Goal: Transaction & Acquisition: Download file/media

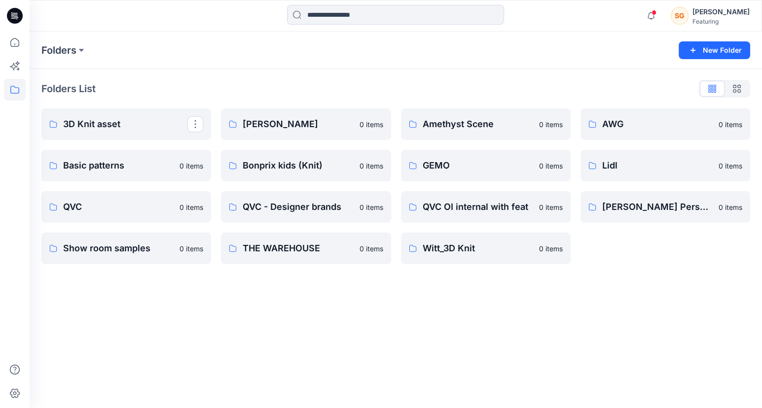
click at [119, 120] on p "3D Knit asset" at bounding box center [125, 124] width 124 height 14
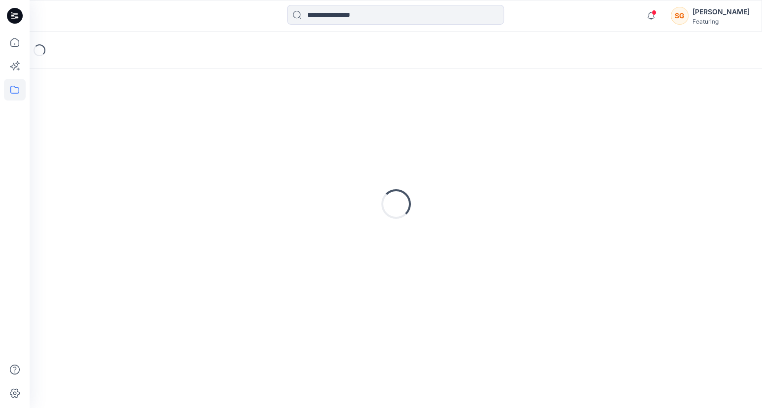
click at [116, 121] on div "Loading..." at bounding box center [395, 204] width 708 height 247
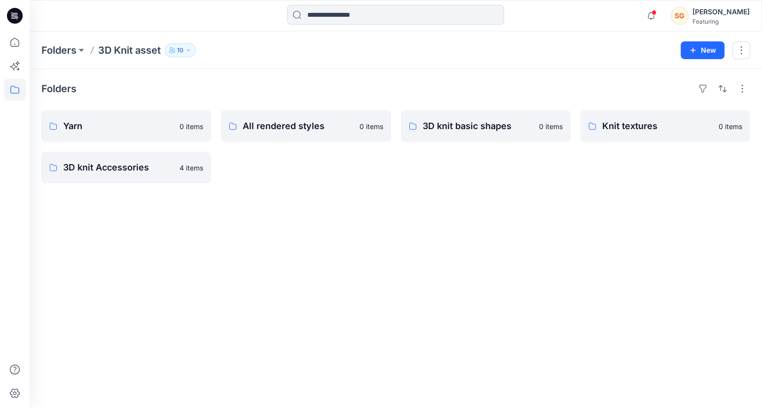
click at [538, 329] on div "Folders Yarn 0 items 3D knit Accessories 4 items All rendered styles 0 items 3D…" at bounding box center [396, 238] width 732 height 339
click at [555, 317] on div "Folders Yarn 0 items 3D knit Accessories 4 items All rendered styles 0 items 3D…" at bounding box center [396, 238] width 732 height 339
click at [57, 83] on h4 "Folders" at bounding box center [58, 89] width 35 height 12
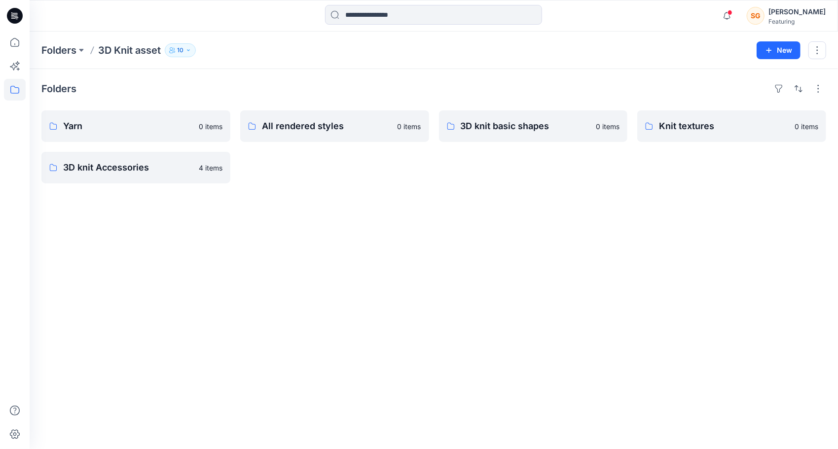
click at [492, 242] on div "Folders Yarn 0 items 3D knit Accessories 4 items All rendered styles 0 items 3D…" at bounding box center [434, 259] width 808 height 380
click at [276, 285] on div "Folders Yarn 0 items 3D knit Accessories 4 items All rendered styles 0 items 3D…" at bounding box center [434, 259] width 808 height 380
click at [693, 128] on p "Knit textures" at bounding box center [730, 126] width 143 height 14
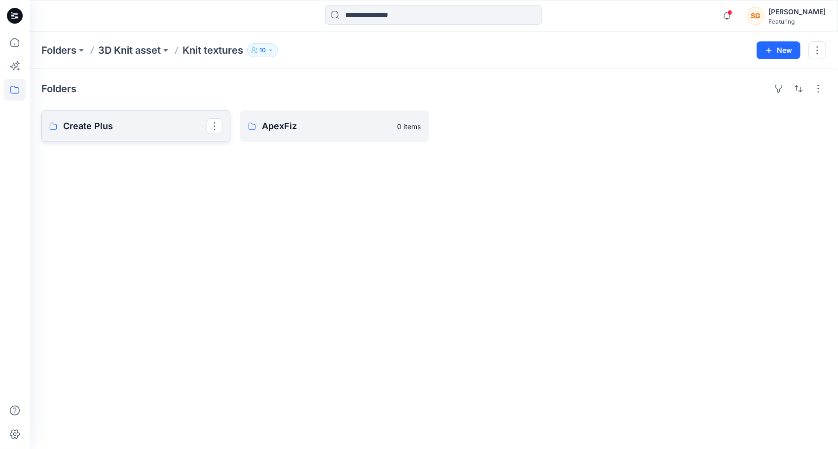
click at [113, 130] on p "Create Plus" at bounding box center [134, 126] width 143 height 14
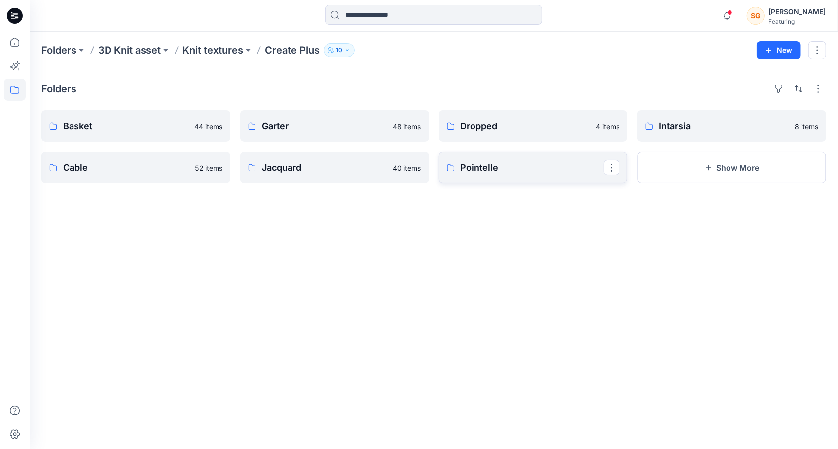
click at [473, 172] on p "Pointelle" at bounding box center [531, 168] width 143 height 14
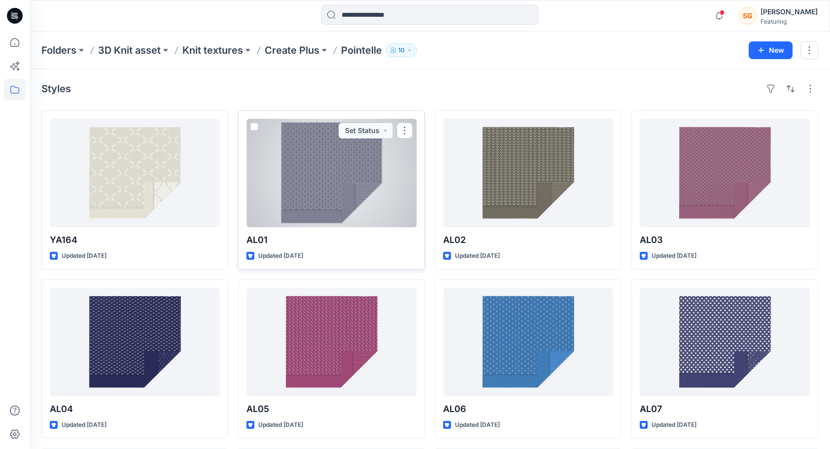
click at [343, 172] on div at bounding box center [332, 173] width 170 height 108
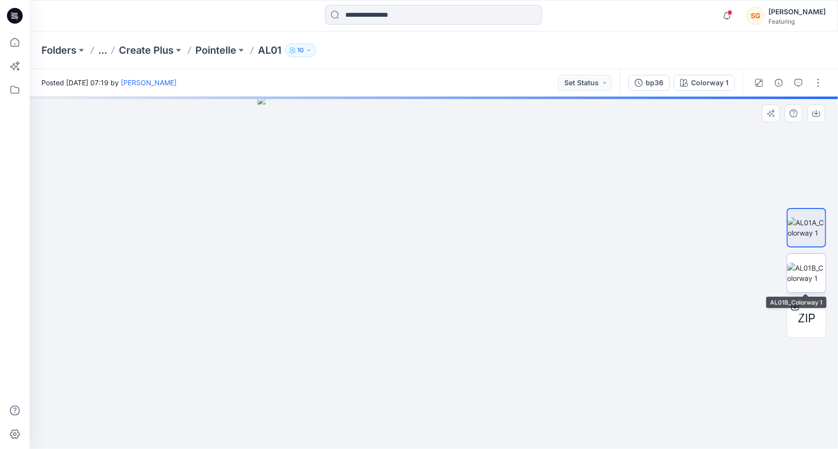
click at [761, 275] on img at bounding box center [806, 273] width 38 height 21
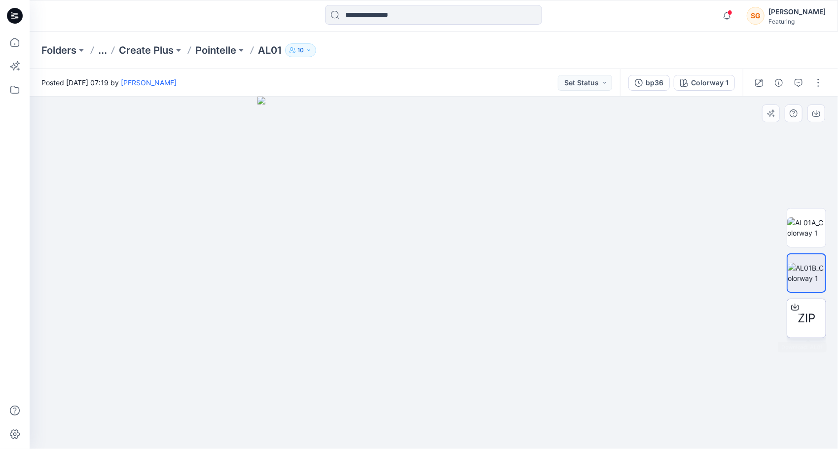
click at [761, 317] on span "ZIP" at bounding box center [806, 319] width 18 height 18
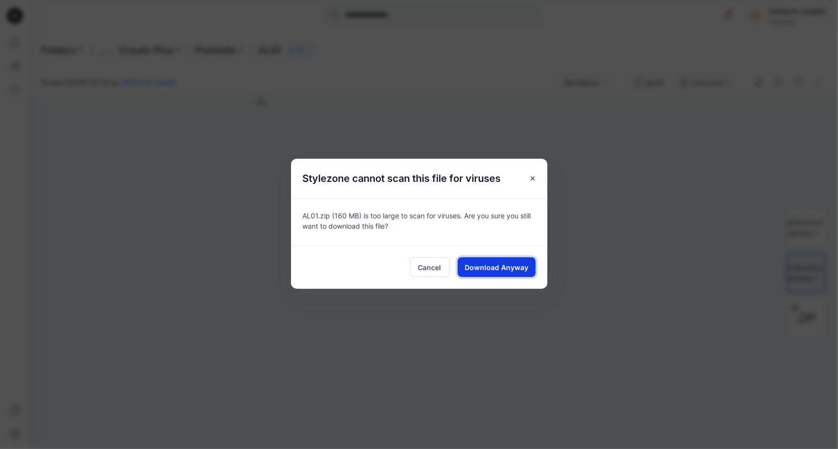
click at [490, 266] on span "Download Anyway" at bounding box center [496, 267] width 64 height 10
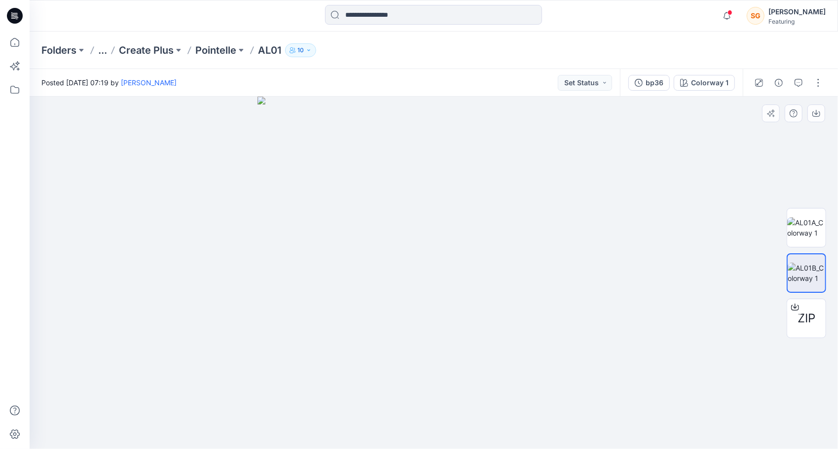
click at [177, 209] on div at bounding box center [434, 273] width 808 height 353
click at [199, 58] on div "Folders ... Create Plus Pointelle AL01 10" at bounding box center [434, 50] width 808 height 37
click at [215, 46] on p "Pointelle" at bounding box center [215, 50] width 41 height 14
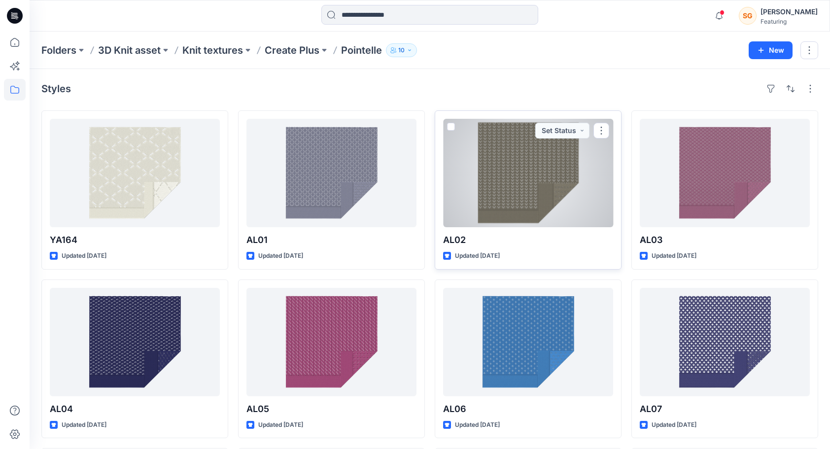
click at [509, 206] on div at bounding box center [528, 173] width 170 height 108
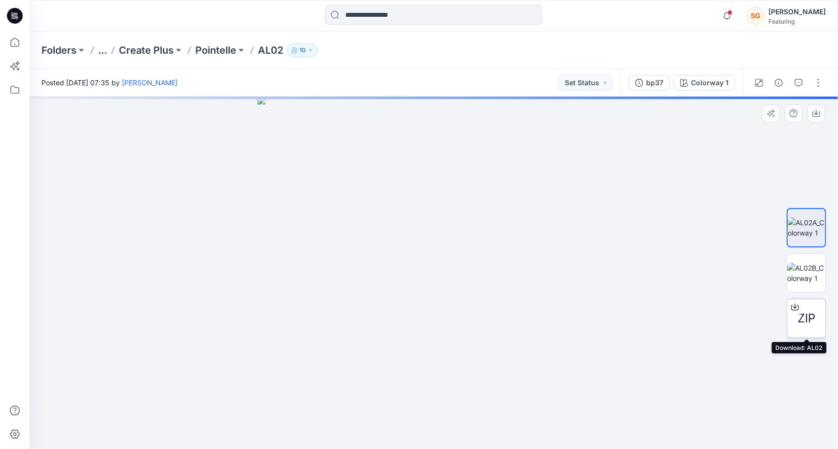
click at [761, 316] on span "ZIP" at bounding box center [806, 319] width 18 height 18
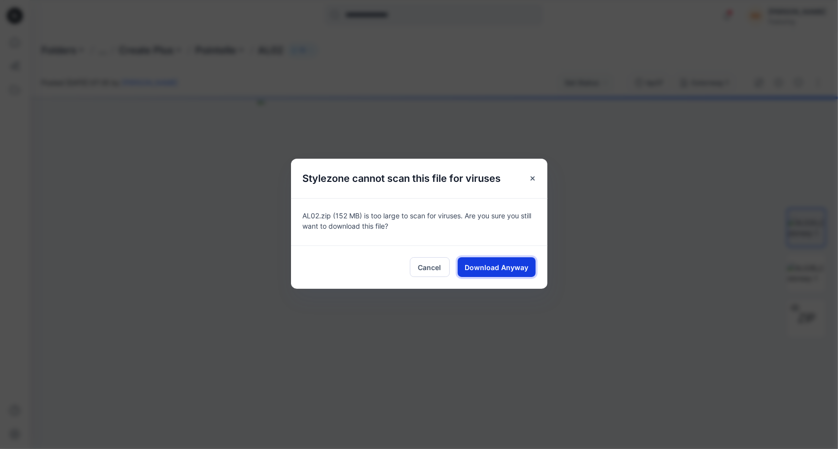
click at [480, 264] on span "Download Anyway" at bounding box center [496, 267] width 64 height 10
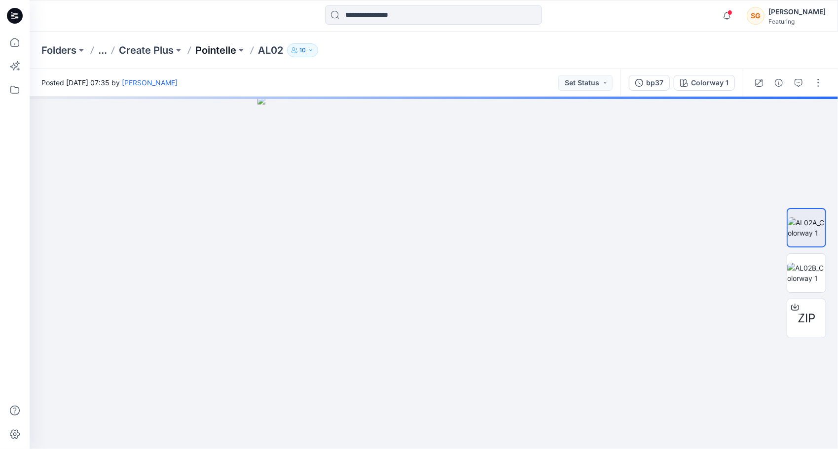
click at [208, 44] on p "Pointelle" at bounding box center [215, 50] width 41 height 14
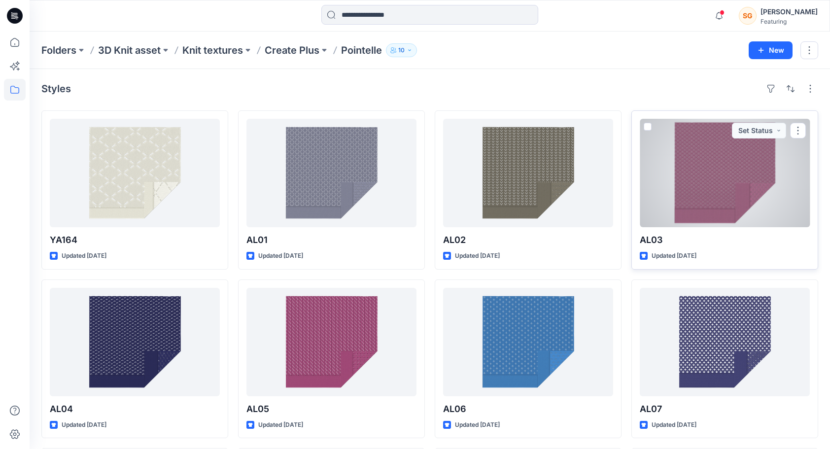
click at [681, 168] on div at bounding box center [725, 173] width 170 height 108
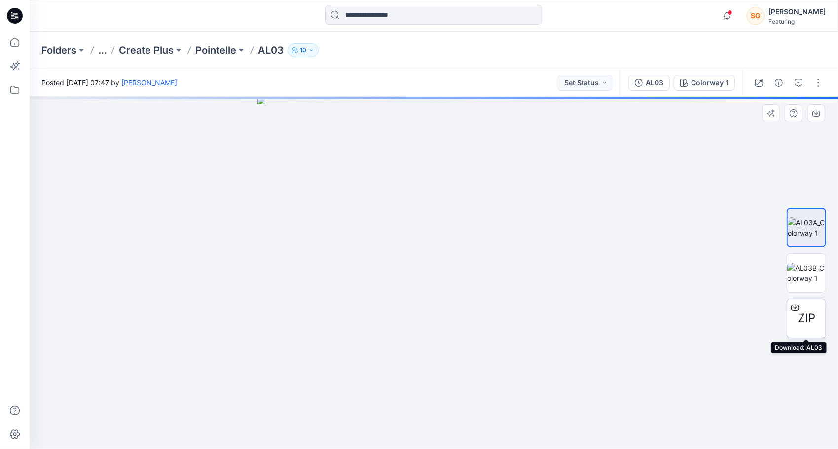
click at [761, 321] on span "ZIP" at bounding box center [806, 319] width 18 height 18
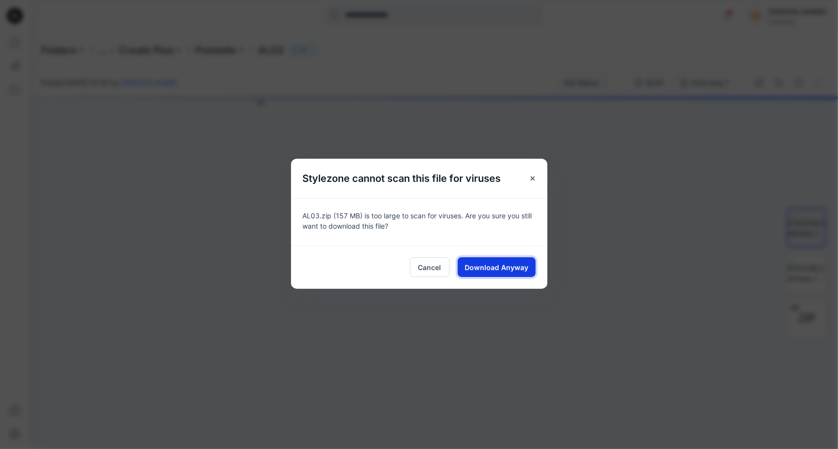
click at [498, 264] on span "Download Anyway" at bounding box center [496, 267] width 64 height 10
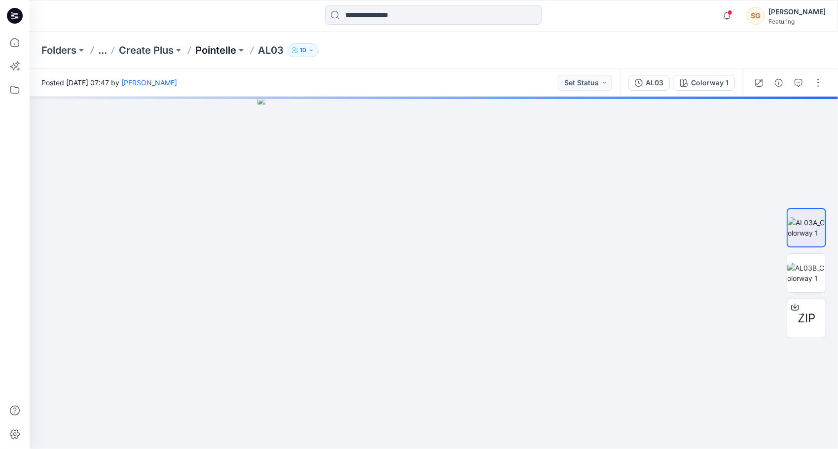
click at [217, 53] on p "Pointelle" at bounding box center [215, 50] width 41 height 14
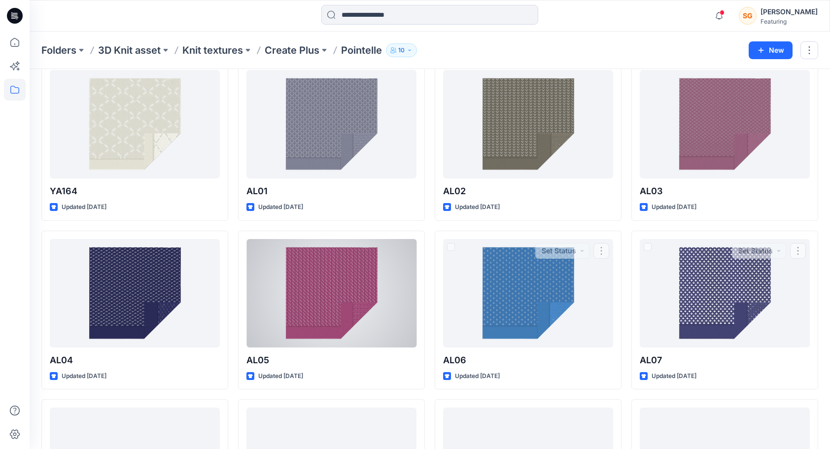
scroll to position [49, 0]
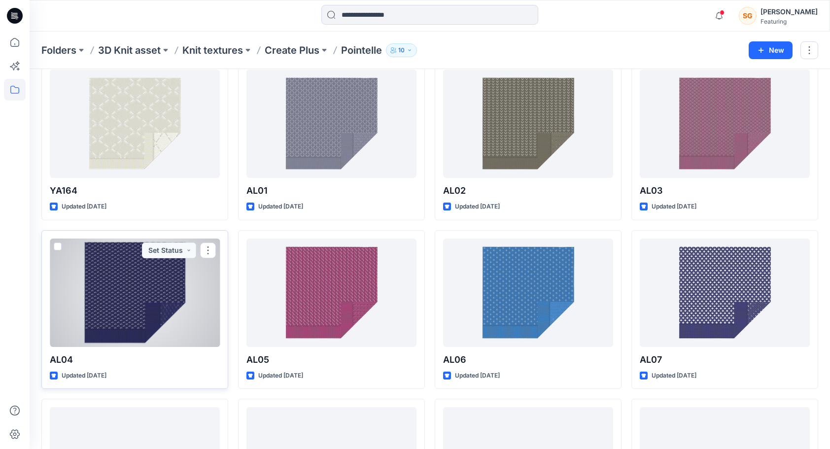
click at [113, 326] on div at bounding box center [135, 293] width 170 height 108
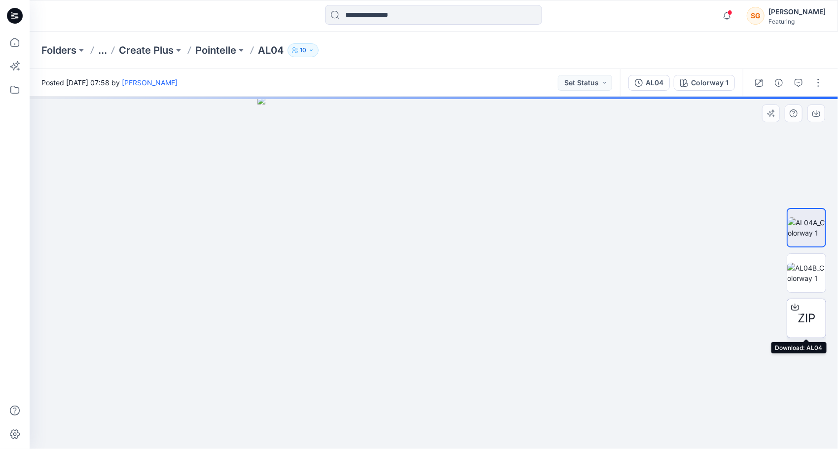
click at [761, 317] on span "ZIP" at bounding box center [806, 319] width 18 height 18
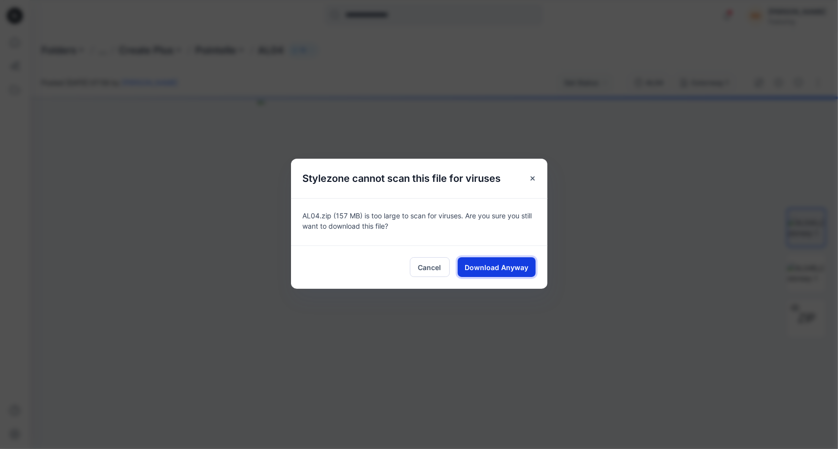
click at [480, 265] on span "Download Anyway" at bounding box center [496, 267] width 64 height 10
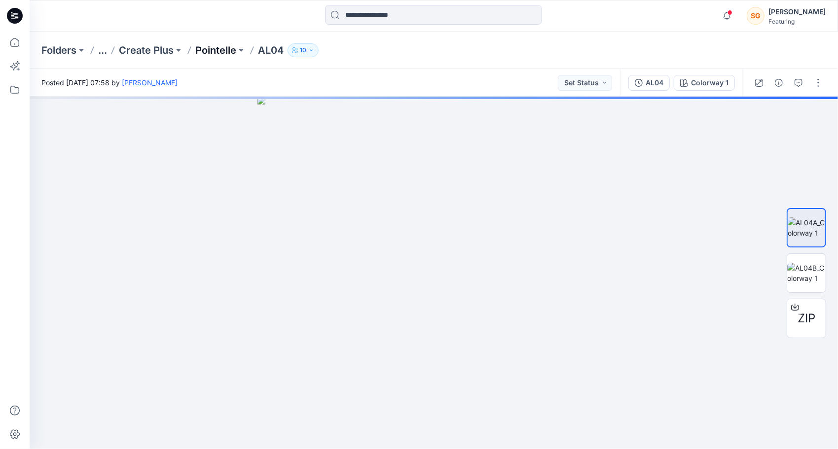
click at [215, 47] on p "Pointelle" at bounding box center [215, 50] width 41 height 14
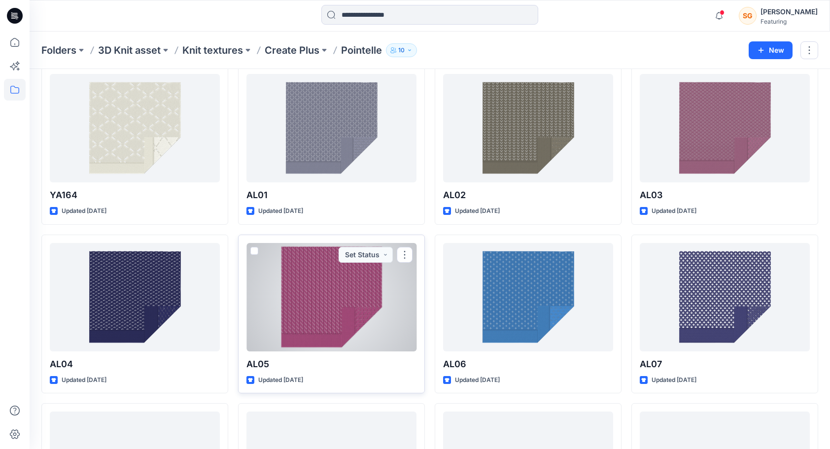
scroll to position [49, 0]
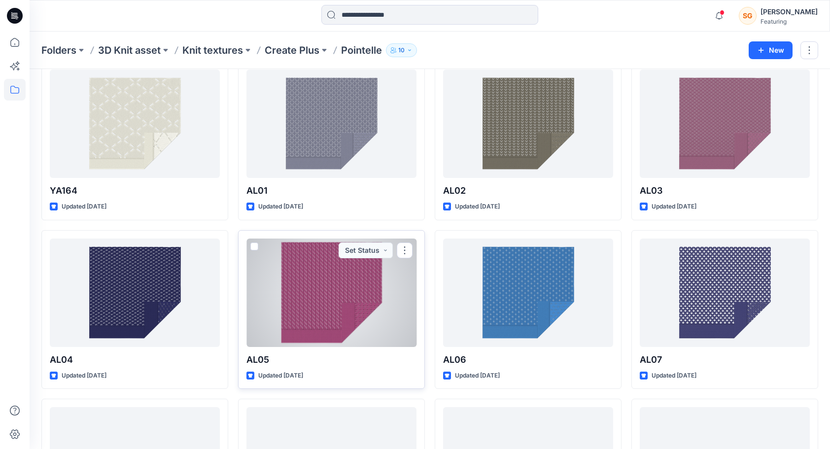
click at [342, 325] on div at bounding box center [332, 293] width 170 height 108
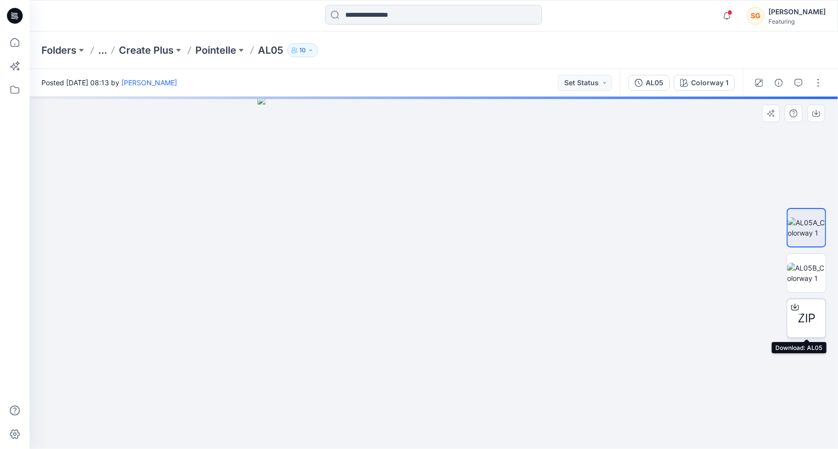
click at [761, 315] on span "ZIP" at bounding box center [806, 319] width 18 height 18
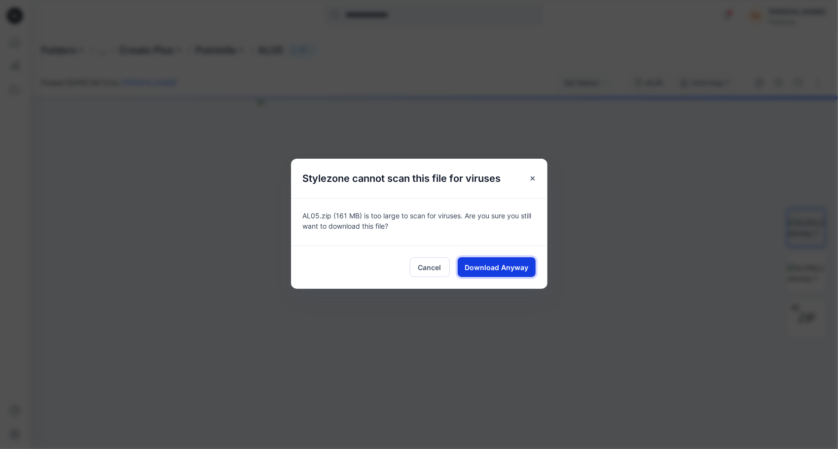
click at [497, 269] on span "Download Anyway" at bounding box center [496, 267] width 64 height 10
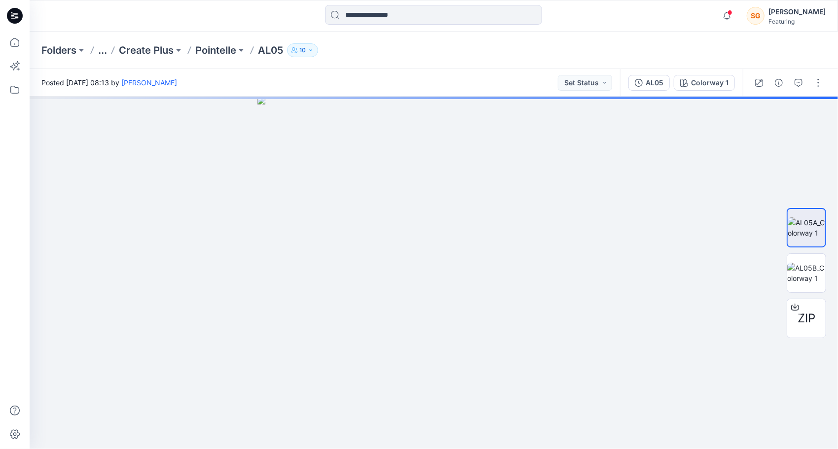
click at [212, 39] on div "Folders ... Create Plus Pointelle AL05 10" at bounding box center [434, 50] width 808 height 37
click at [212, 50] on p "Pointelle" at bounding box center [215, 50] width 41 height 14
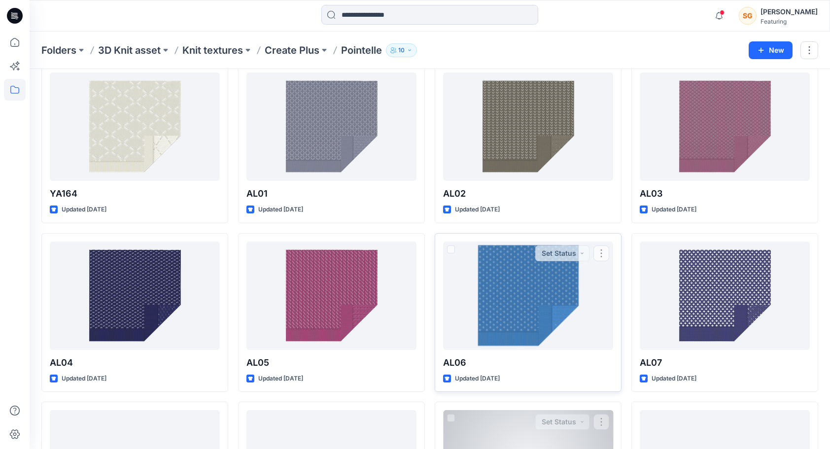
scroll to position [49, 0]
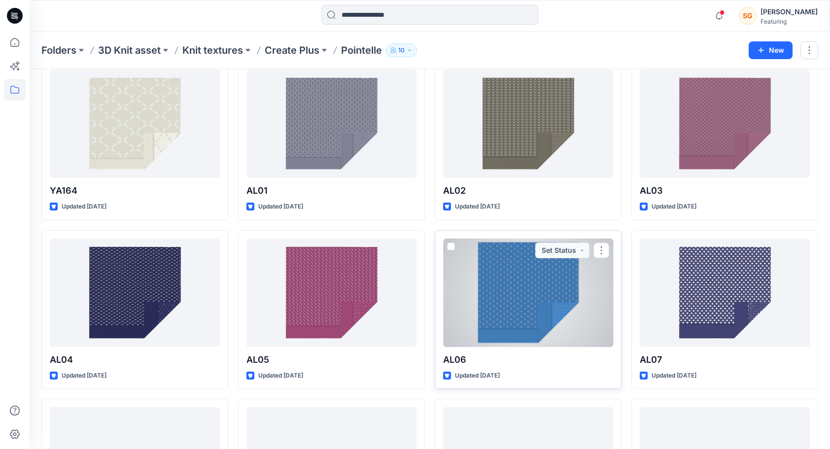
click at [499, 291] on div at bounding box center [528, 293] width 170 height 108
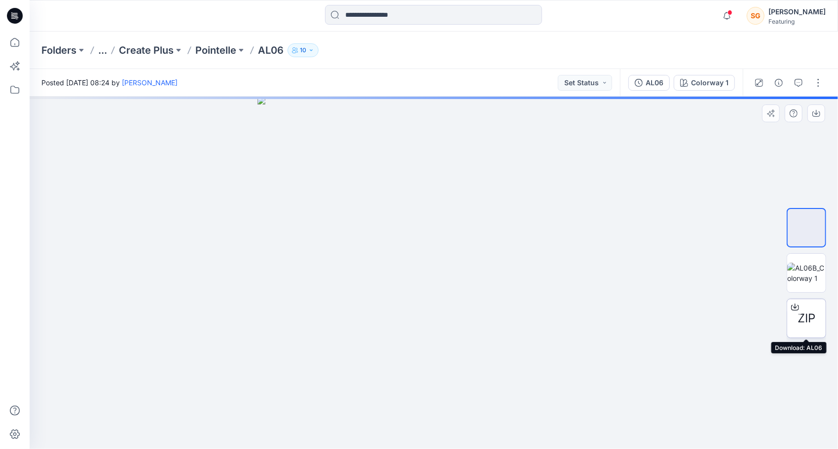
click at [761, 314] on div "ZIP" at bounding box center [805, 318] width 39 height 39
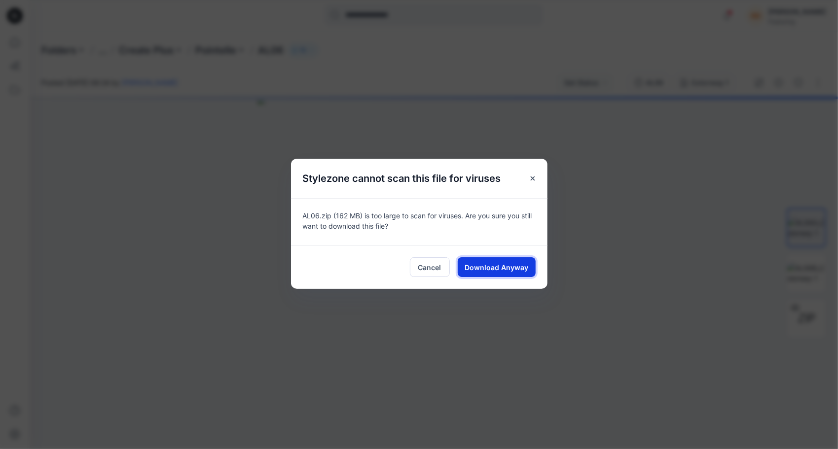
click at [500, 267] on span "Download Anyway" at bounding box center [496, 267] width 64 height 10
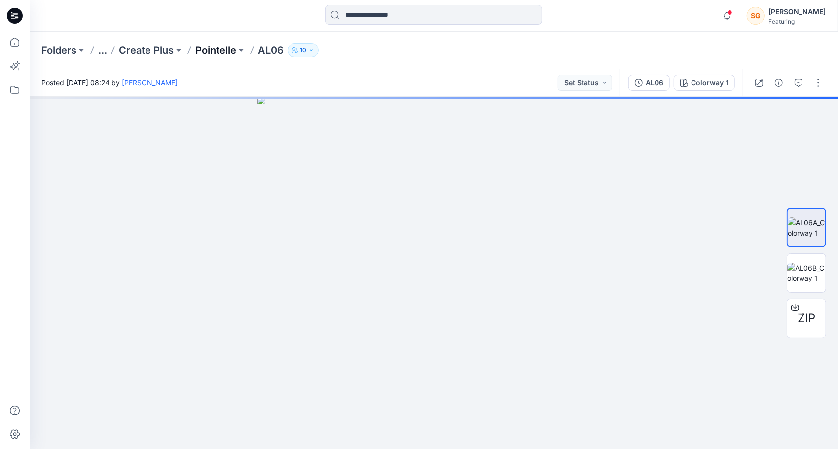
click at [211, 48] on p "Pointelle" at bounding box center [215, 50] width 41 height 14
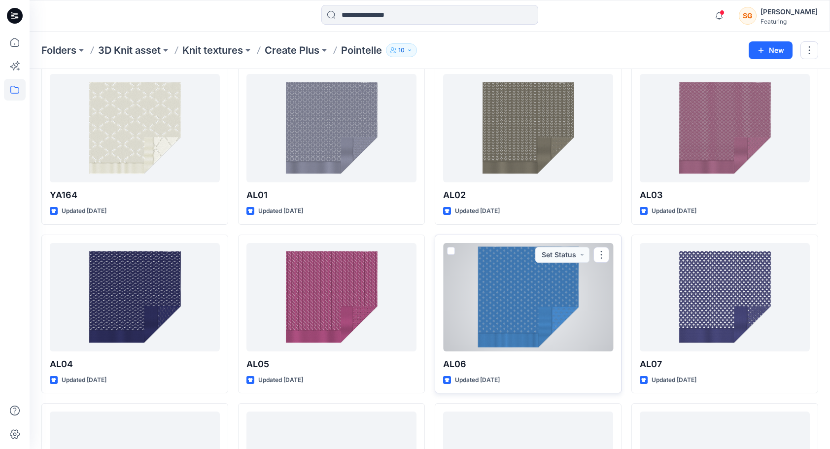
scroll to position [49, 0]
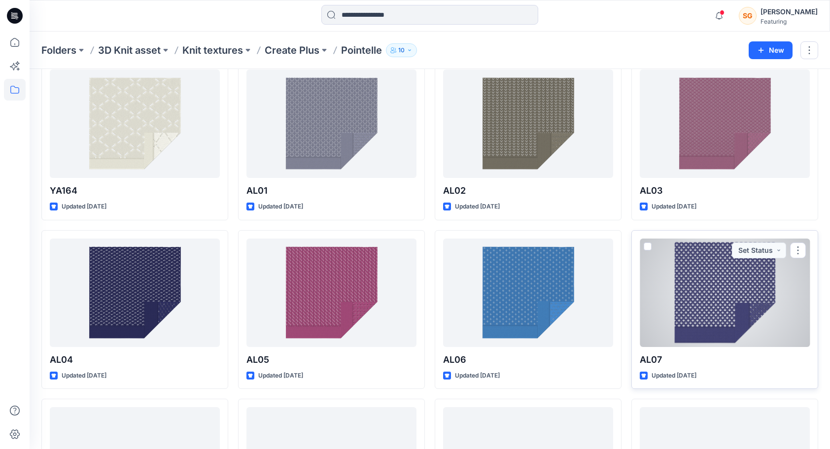
click at [698, 330] on div at bounding box center [725, 293] width 170 height 108
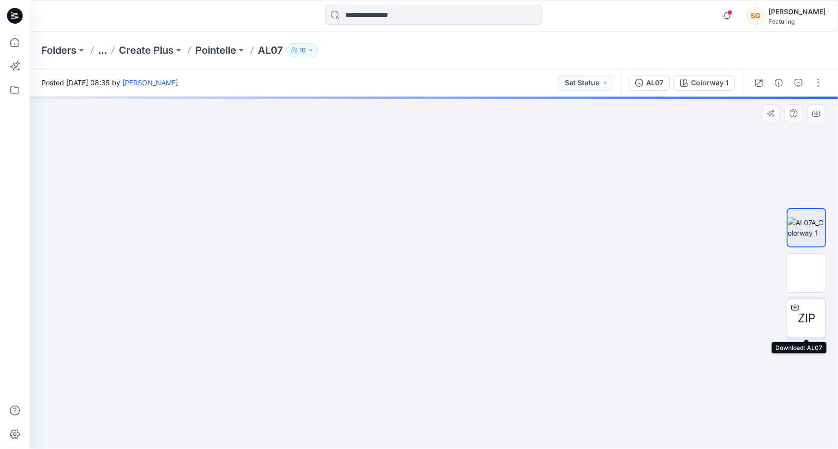
click at [761, 320] on span "ZIP" at bounding box center [806, 319] width 18 height 18
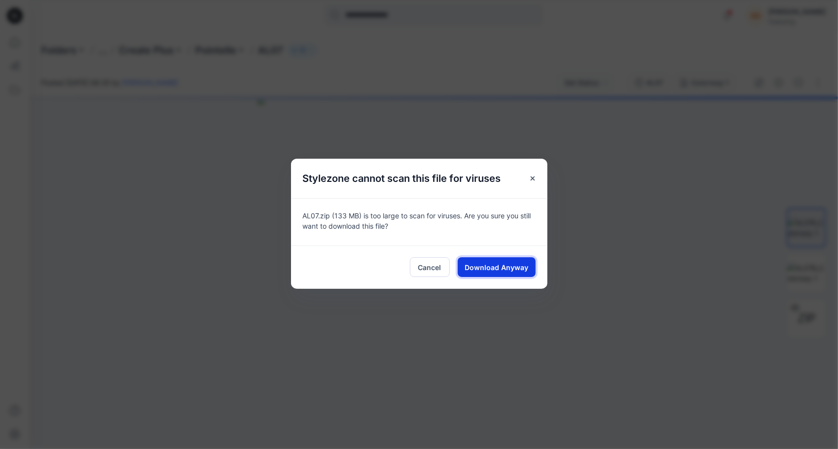
click at [492, 261] on button "Download Anyway" at bounding box center [497, 267] width 78 height 20
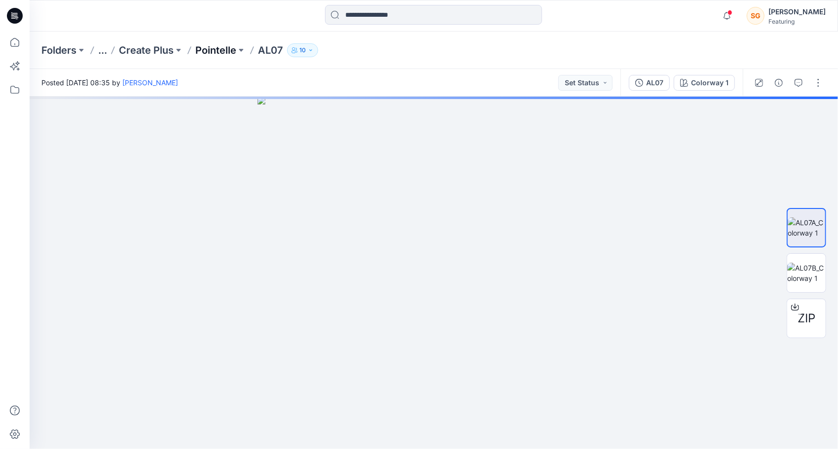
click at [218, 48] on p "Pointelle" at bounding box center [215, 50] width 41 height 14
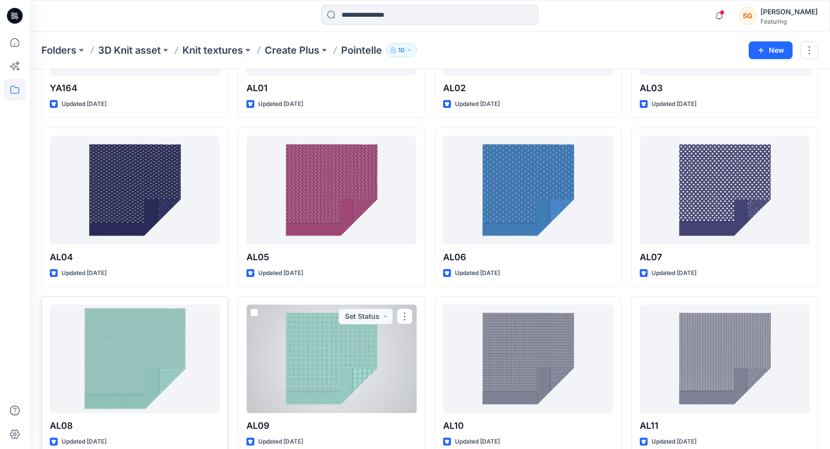
scroll to position [197, 0]
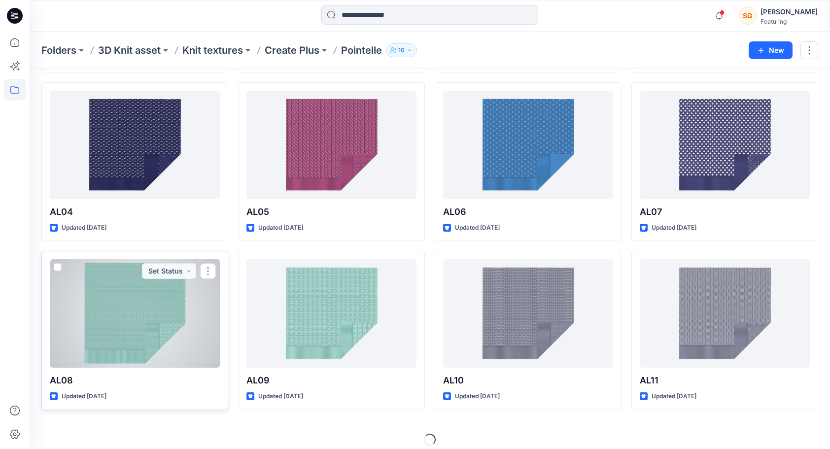
click at [165, 332] on div at bounding box center [135, 313] width 170 height 108
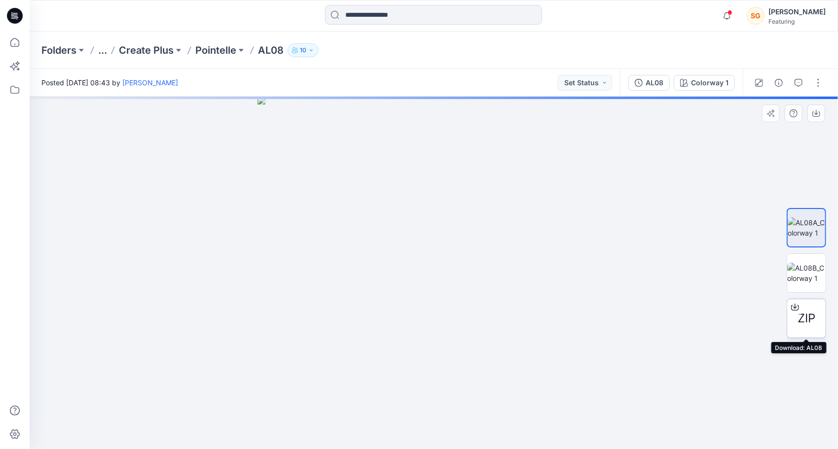
click at [761, 322] on span "ZIP" at bounding box center [806, 319] width 18 height 18
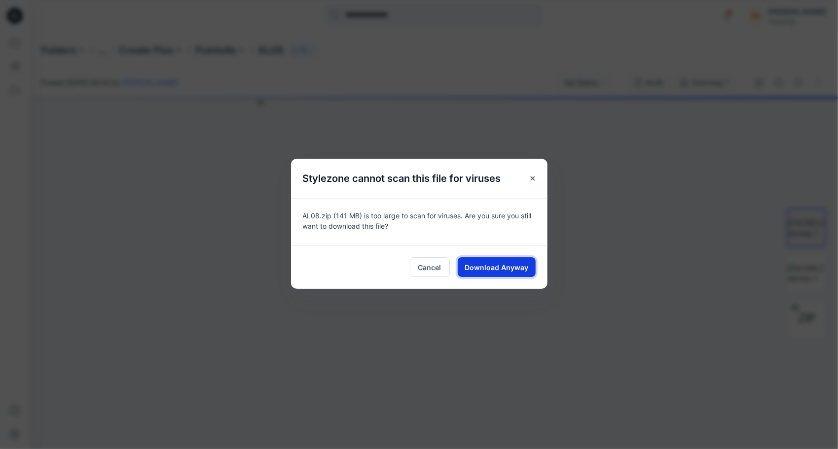
click at [471, 265] on span "Download Anyway" at bounding box center [496, 267] width 64 height 10
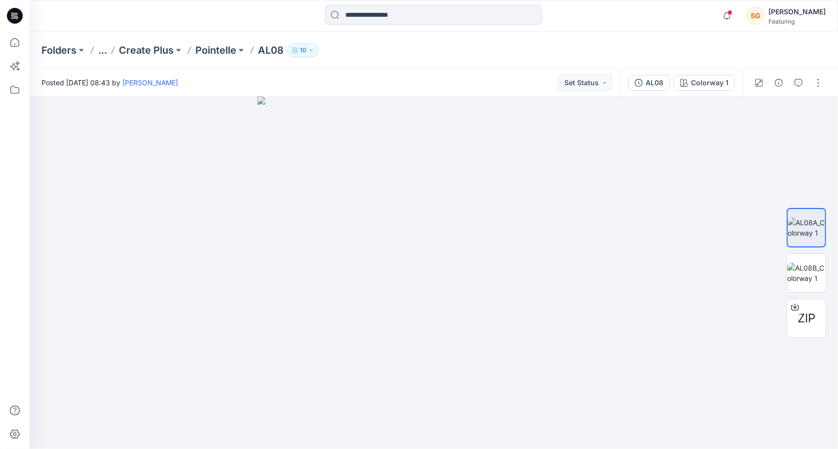
click at [344, 63] on div "Folders ... Create Plus Pointelle AL08 10" at bounding box center [434, 50] width 808 height 37
click at [203, 53] on p "Pointelle" at bounding box center [215, 50] width 41 height 14
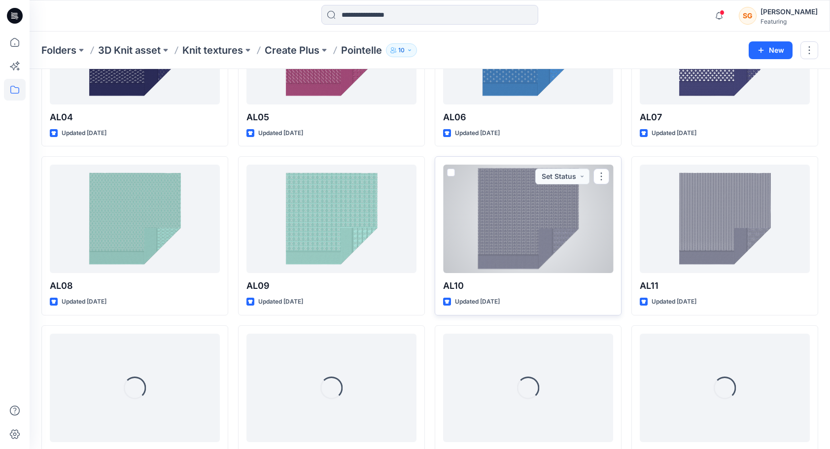
scroll to position [302, 0]
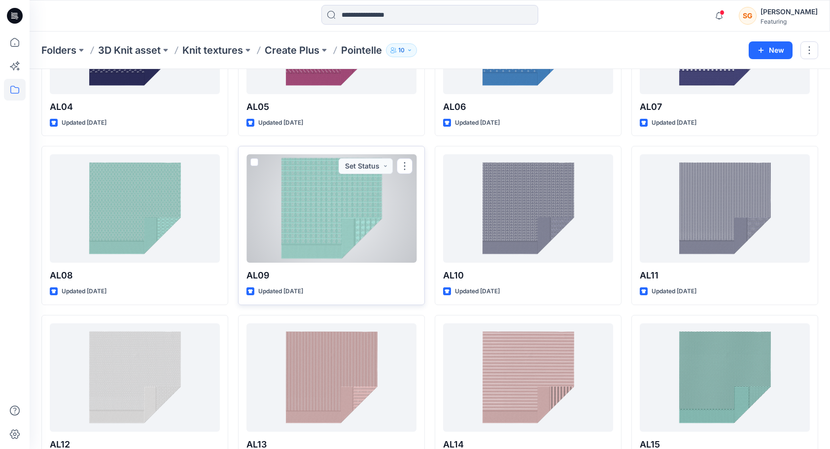
click at [344, 207] on div at bounding box center [332, 208] width 170 height 108
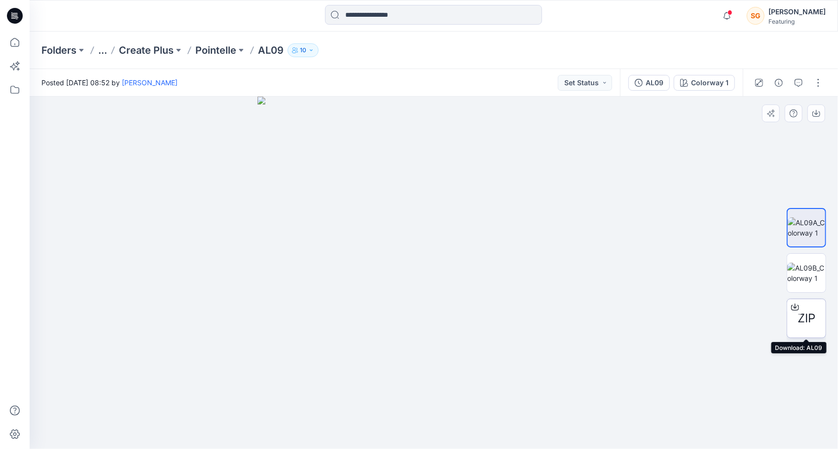
click at [761, 318] on span "ZIP" at bounding box center [806, 319] width 18 height 18
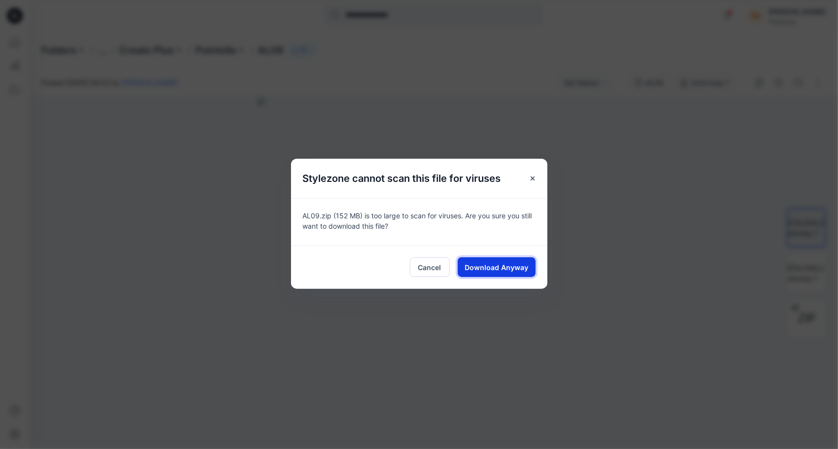
click at [477, 266] on span "Download Anyway" at bounding box center [496, 267] width 64 height 10
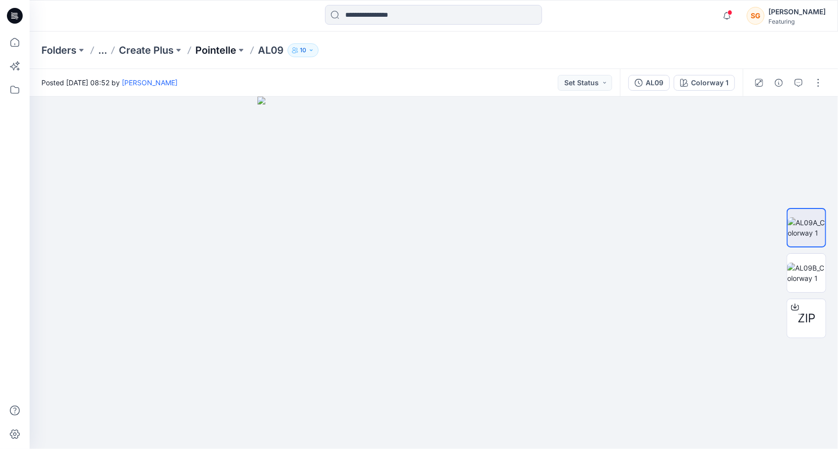
click at [226, 49] on p "Pointelle" at bounding box center [215, 50] width 41 height 14
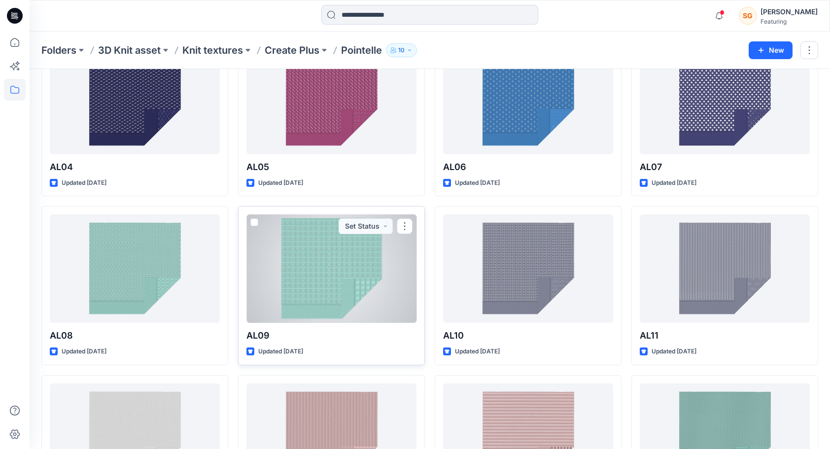
scroll to position [247, 0]
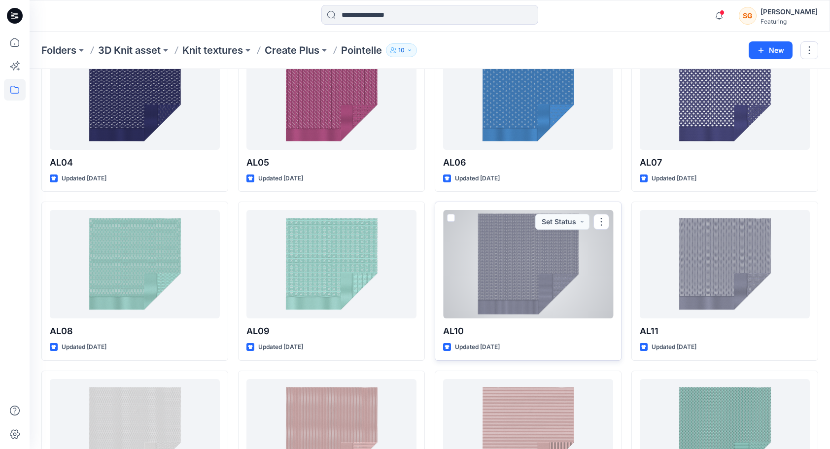
click at [494, 267] on div at bounding box center [528, 264] width 170 height 108
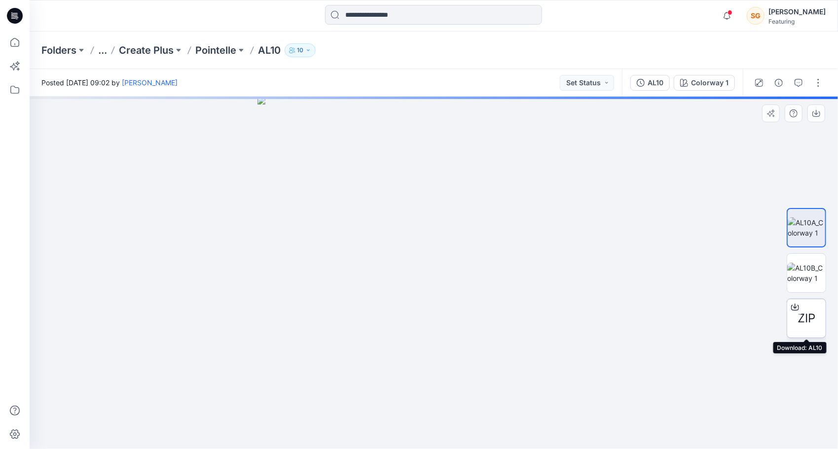
click at [761, 317] on span "ZIP" at bounding box center [806, 319] width 18 height 18
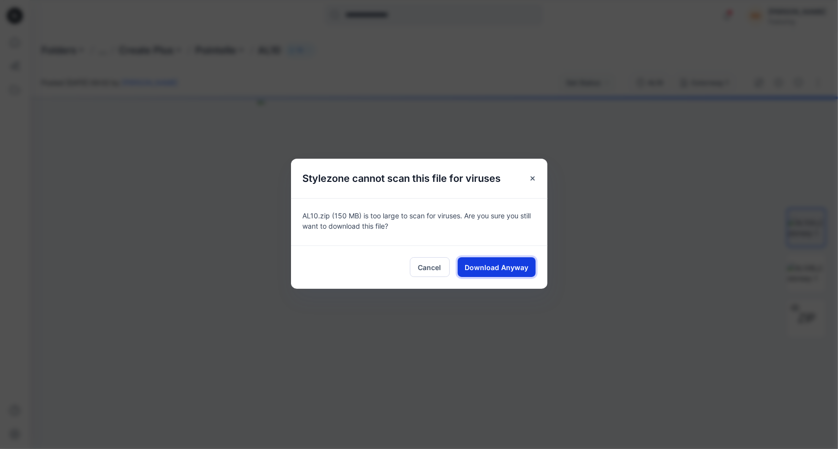
click at [510, 262] on span "Download Anyway" at bounding box center [496, 267] width 64 height 10
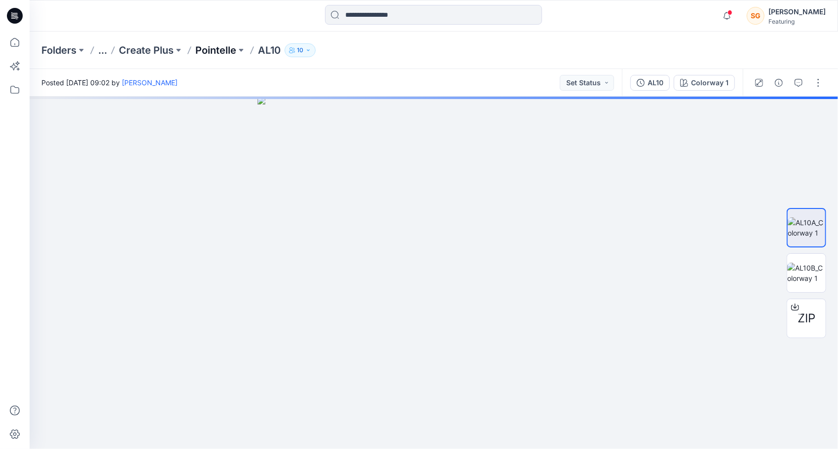
click at [205, 49] on p "Pointelle" at bounding box center [215, 50] width 41 height 14
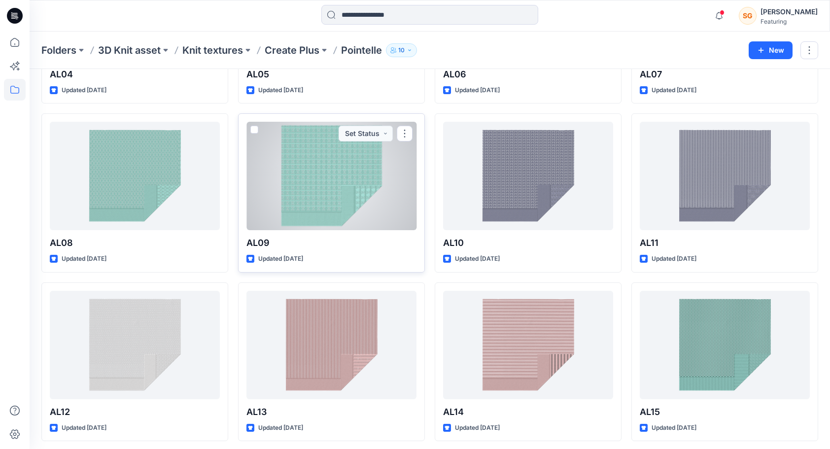
scroll to position [345, 0]
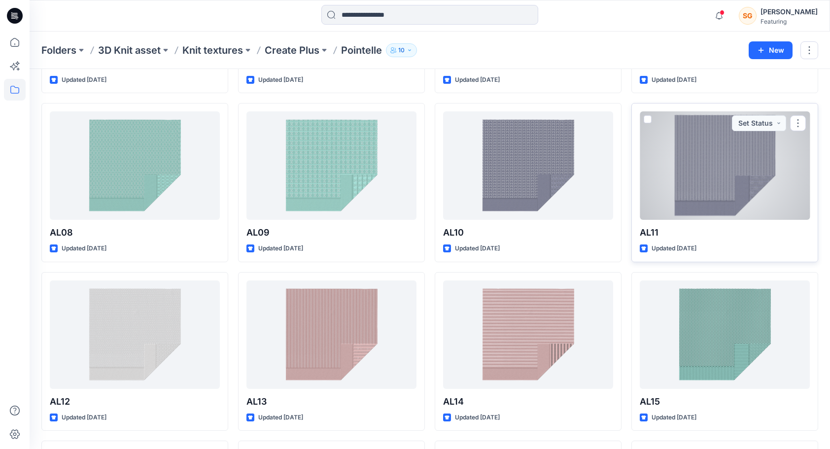
click at [705, 180] on div at bounding box center [725, 165] width 170 height 108
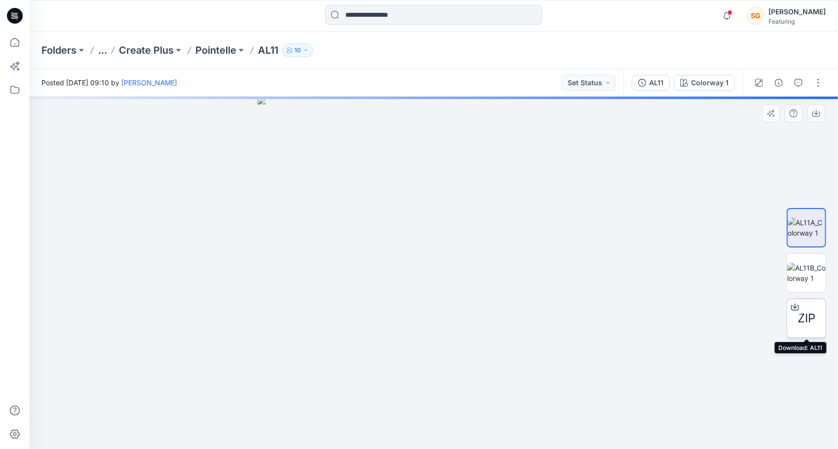
click at [761, 317] on span "ZIP" at bounding box center [806, 319] width 18 height 18
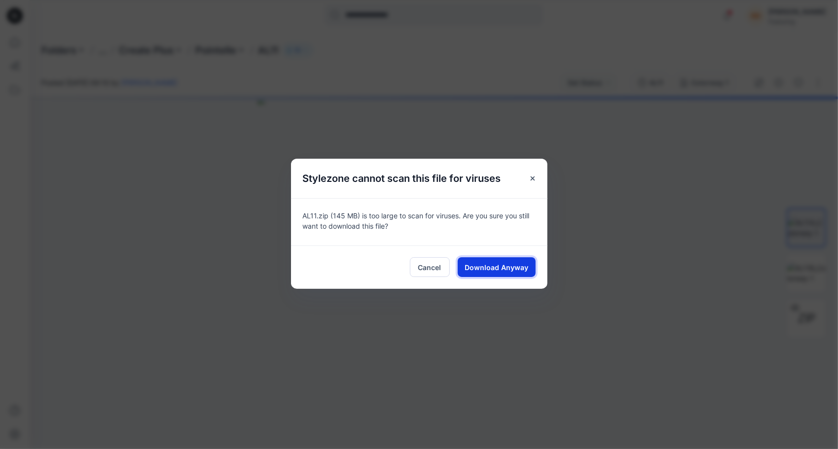
click at [489, 263] on span "Download Anyway" at bounding box center [496, 267] width 64 height 10
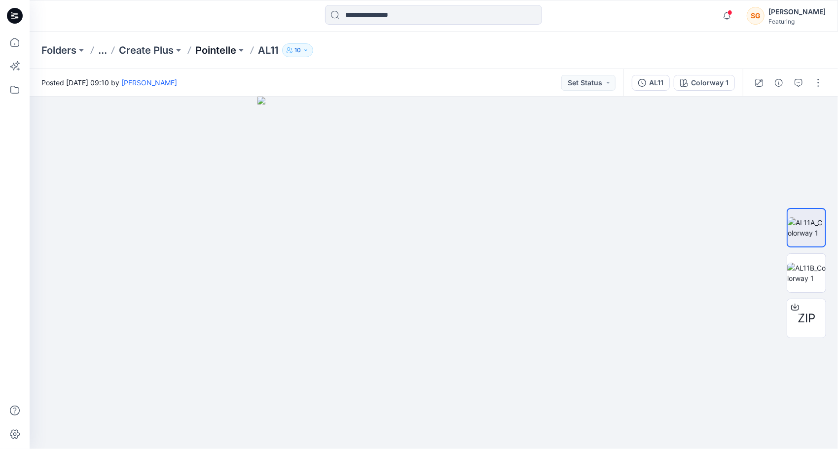
click at [216, 53] on p "Pointelle" at bounding box center [215, 50] width 41 height 14
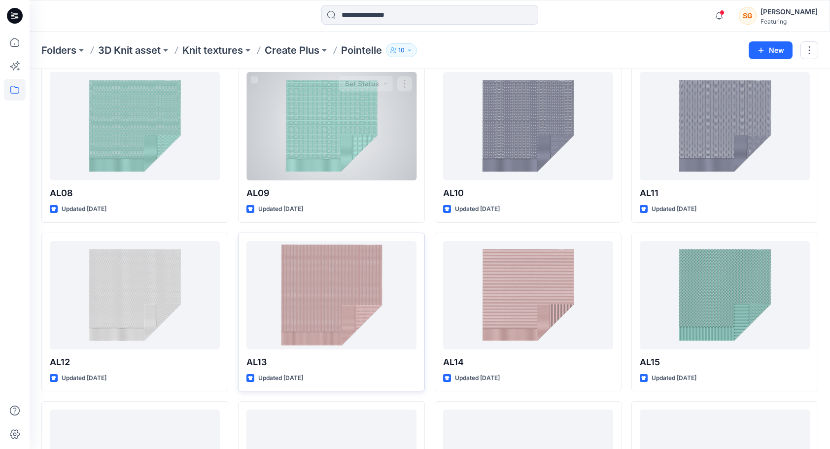
scroll to position [394, 0]
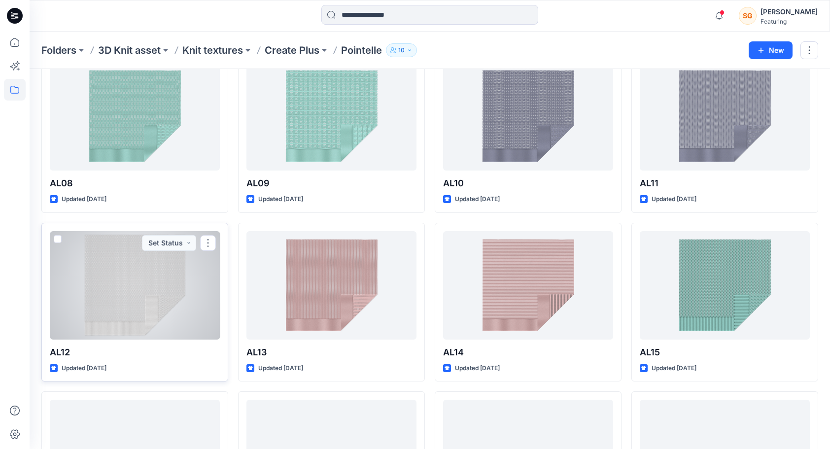
click at [130, 297] on div at bounding box center [135, 285] width 170 height 108
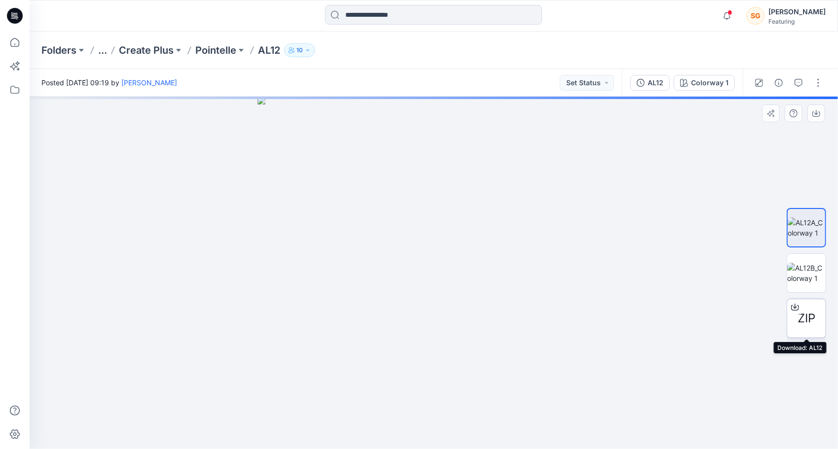
click at [761, 316] on div "ZIP" at bounding box center [805, 318] width 39 height 39
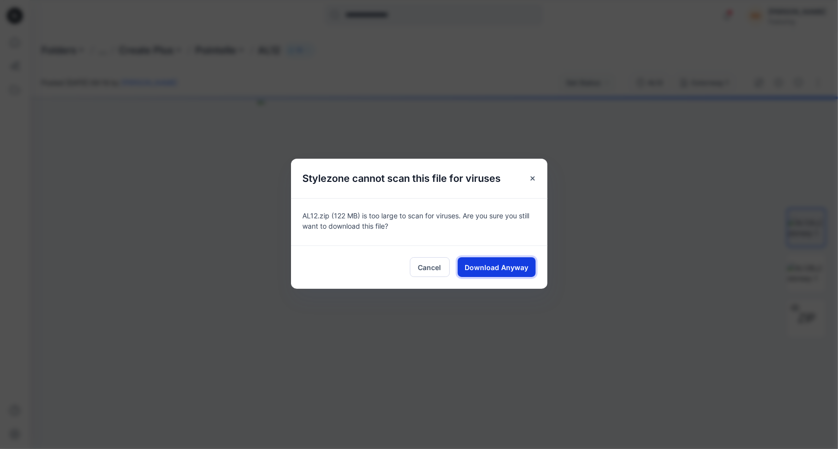
click at [494, 266] on span "Download Anyway" at bounding box center [496, 267] width 64 height 10
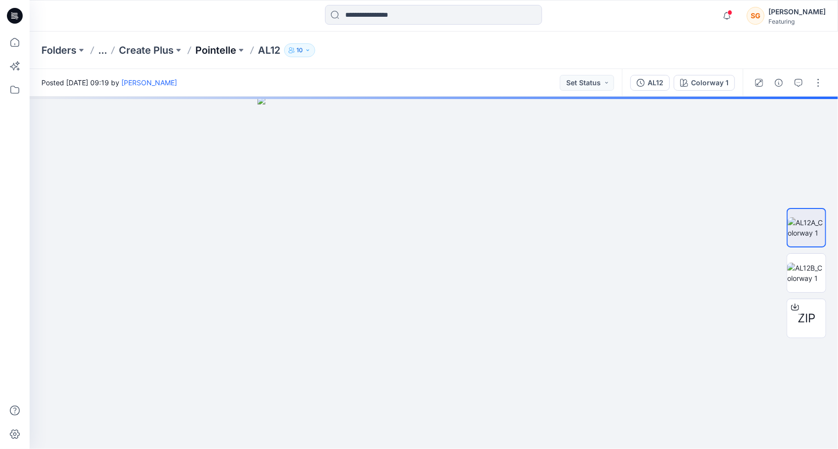
click at [234, 44] on p "Pointelle" at bounding box center [215, 50] width 41 height 14
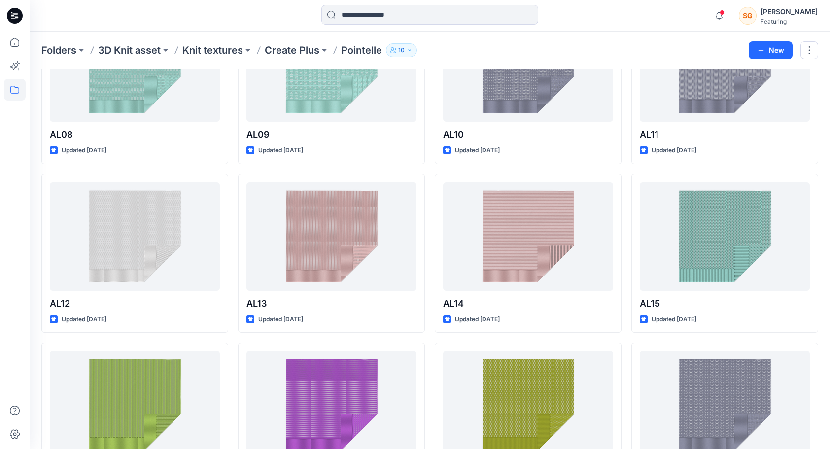
scroll to position [444, 0]
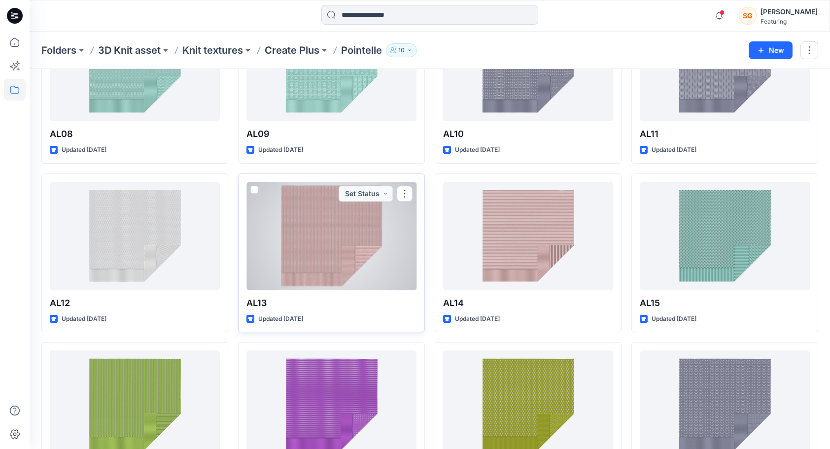
click at [332, 247] on div at bounding box center [332, 236] width 170 height 108
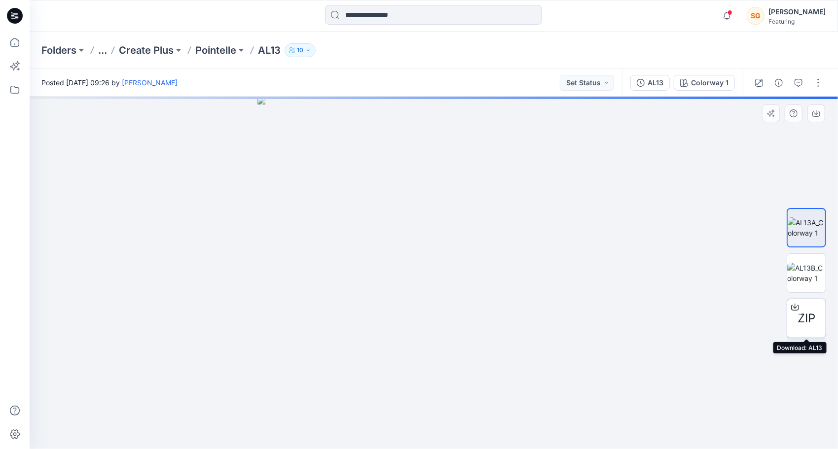
click at [761, 309] on div "ZIP" at bounding box center [805, 318] width 39 height 39
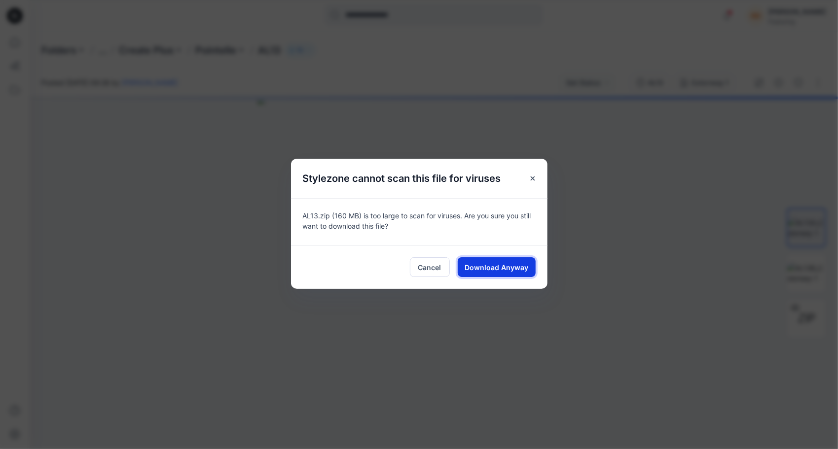
click at [477, 267] on span "Download Anyway" at bounding box center [496, 267] width 64 height 10
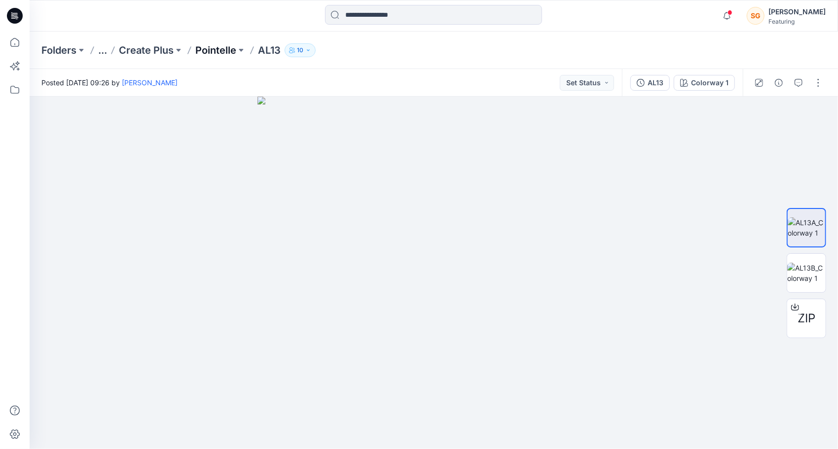
click at [222, 54] on p "Pointelle" at bounding box center [215, 50] width 41 height 14
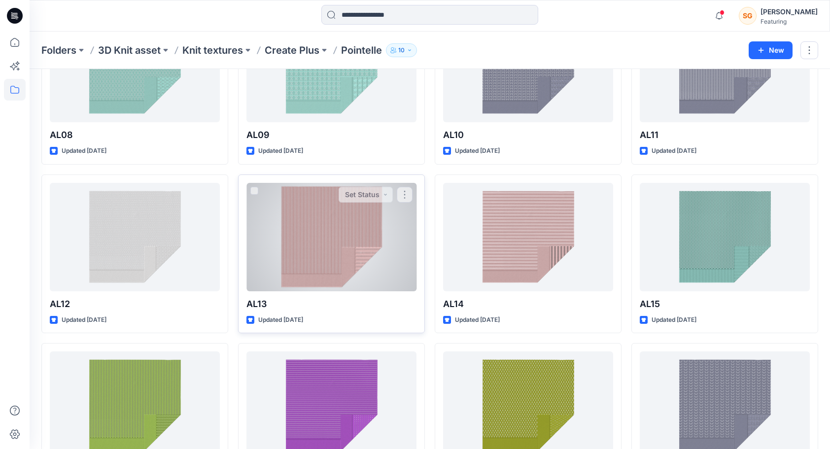
scroll to position [444, 0]
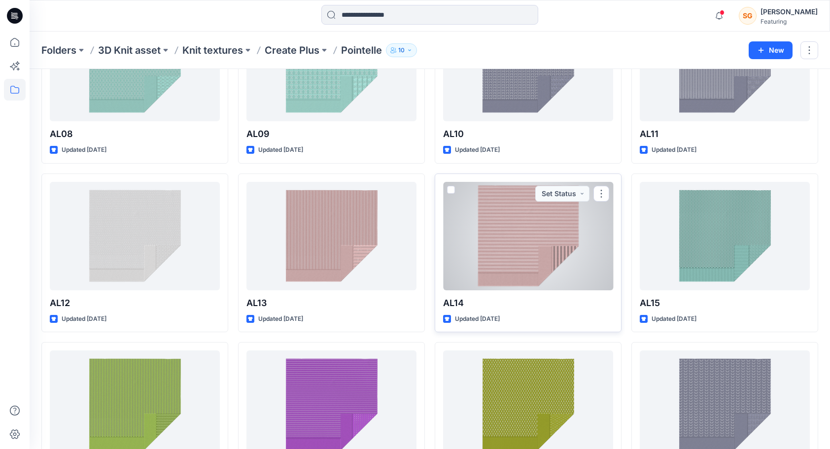
click at [531, 273] on div at bounding box center [528, 236] width 170 height 108
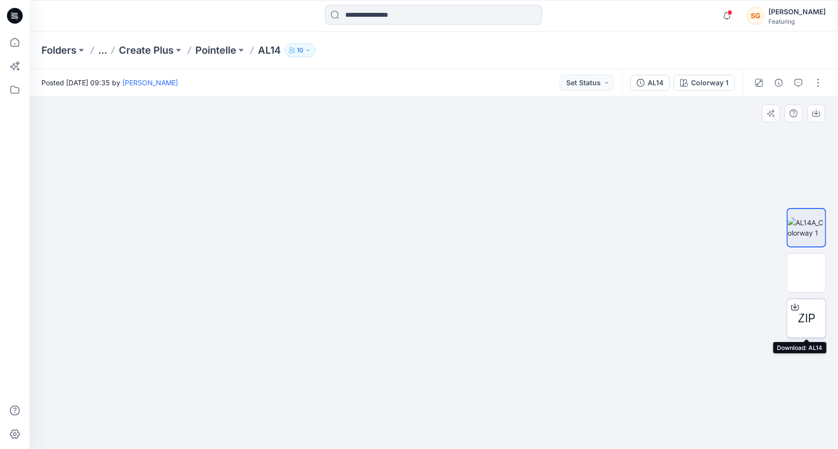
click at [761, 315] on span "ZIP" at bounding box center [806, 319] width 18 height 18
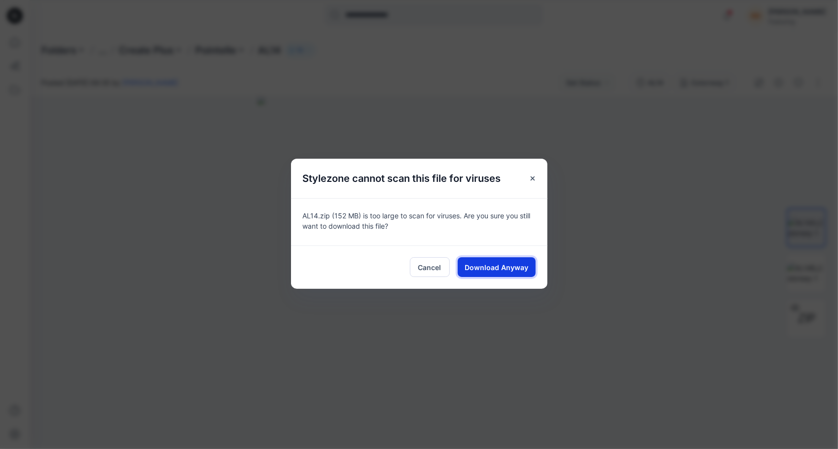
click at [496, 265] on span "Download Anyway" at bounding box center [496, 267] width 64 height 10
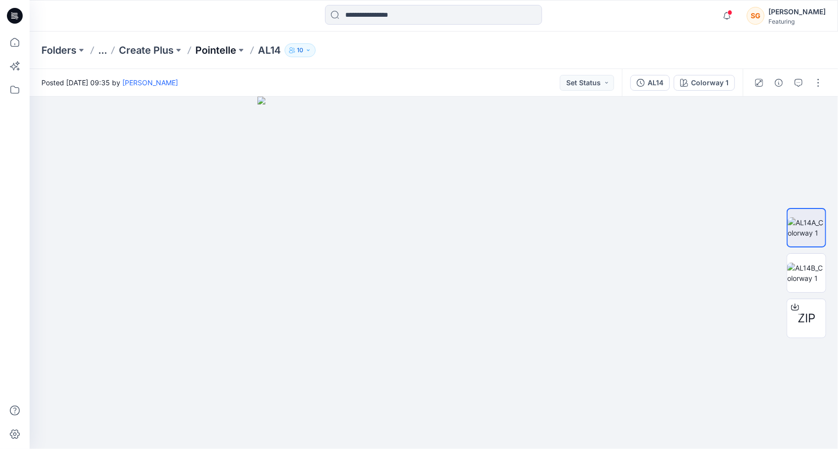
click at [216, 52] on p "Pointelle" at bounding box center [215, 50] width 41 height 14
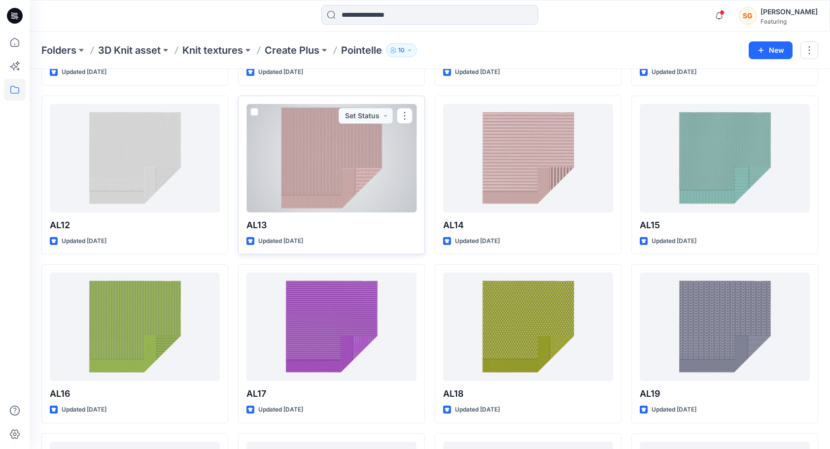
scroll to position [542, 0]
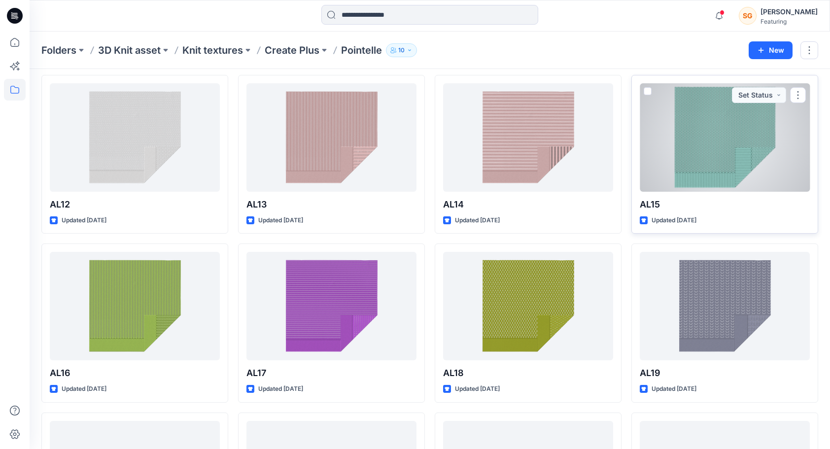
click at [735, 150] on div at bounding box center [725, 137] width 170 height 108
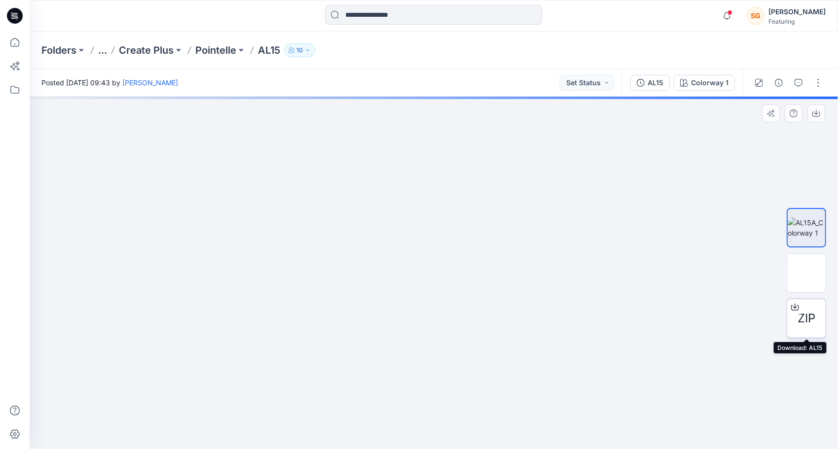
click at [761, 318] on span "ZIP" at bounding box center [806, 319] width 18 height 18
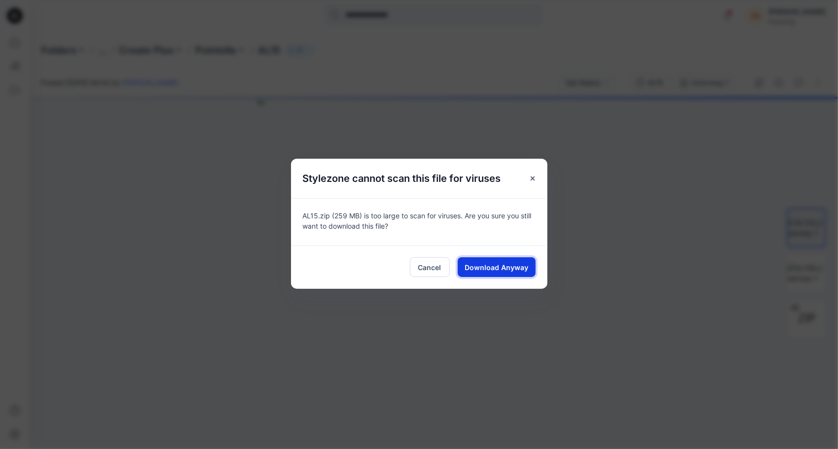
click at [483, 266] on span "Download Anyway" at bounding box center [496, 267] width 64 height 10
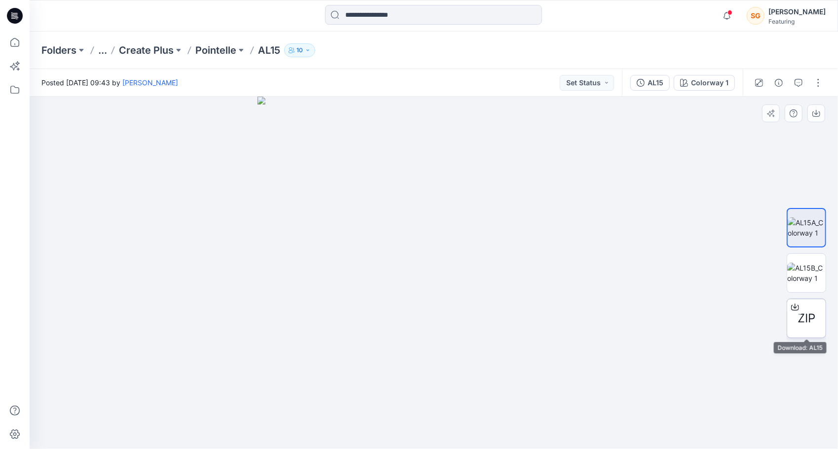
click at [761, 309] on div "ZIP" at bounding box center [805, 318] width 39 height 39
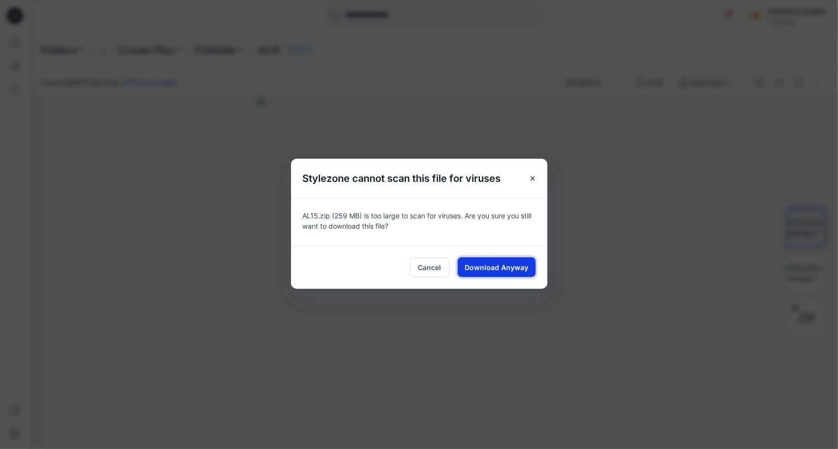
click at [493, 264] on span "Download Anyway" at bounding box center [496, 267] width 64 height 10
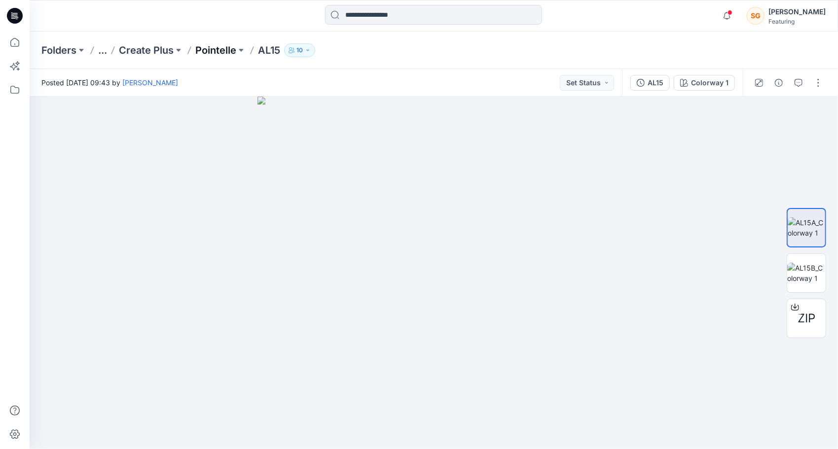
click at [212, 53] on p "Pointelle" at bounding box center [215, 50] width 41 height 14
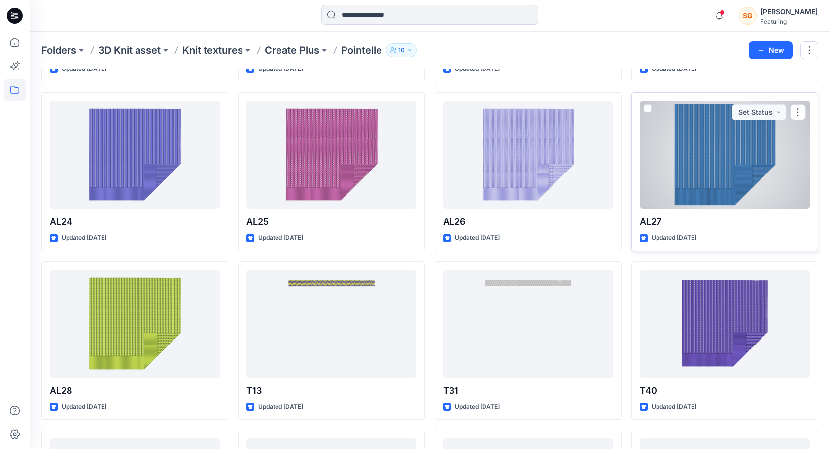
scroll to position [1035, 0]
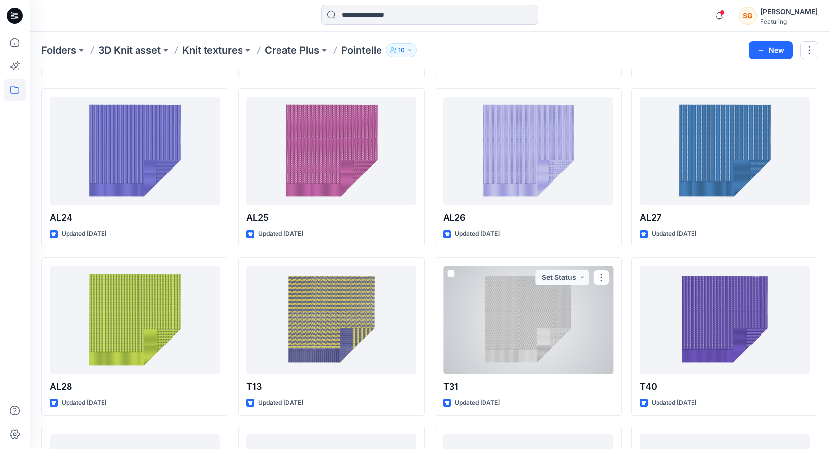
drag, startPoint x: 522, startPoint y: 331, endPoint x: 31, endPoint y: 363, distance: 492.1
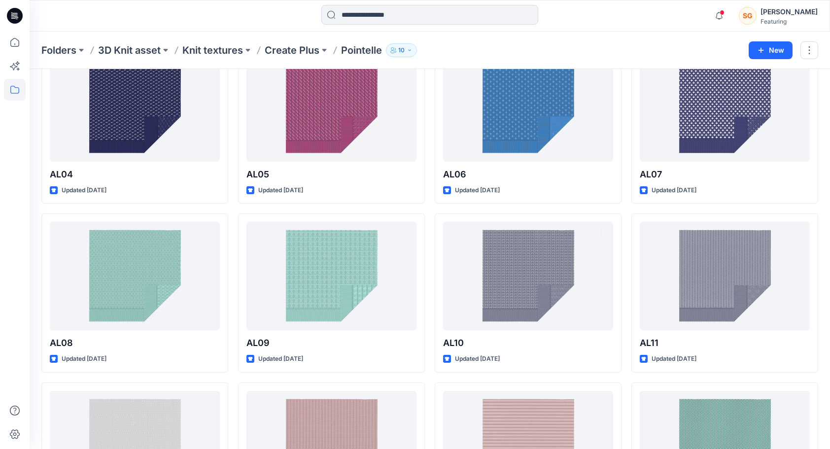
scroll to position [143, 0]
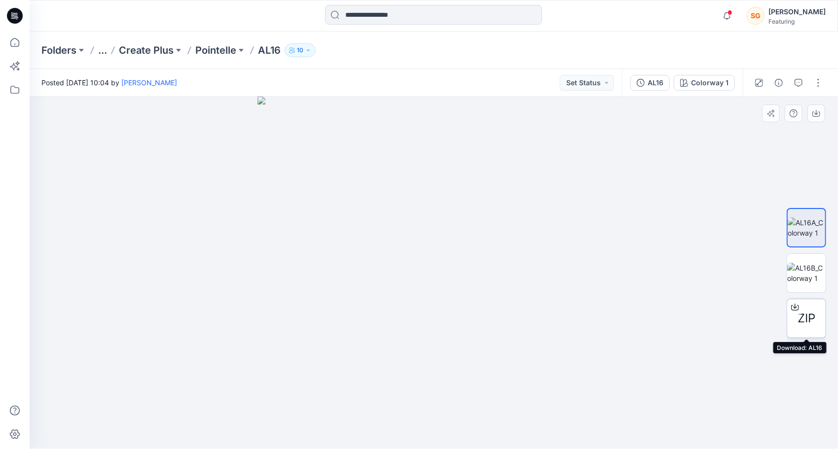
click at [804, 313] on span "ZIP" at bounding box center [806, 319] width 18 height 18
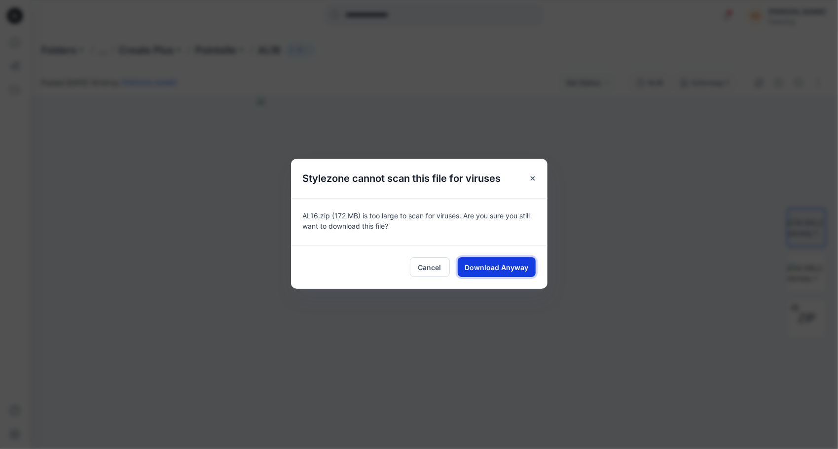
click at [508, 262] on span "Download Anyway" at bounding box center [496, 267] width 64 height 10
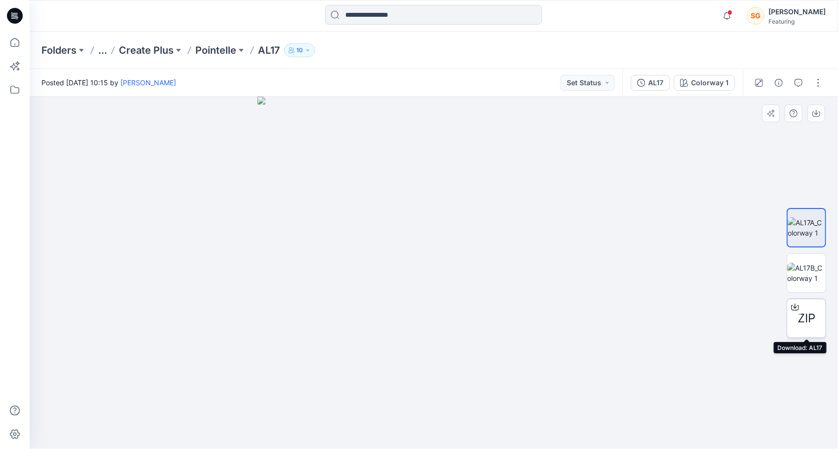
click at [813, 313] on span "ZIP" at bounding box center [806, 319] width 18 height 18
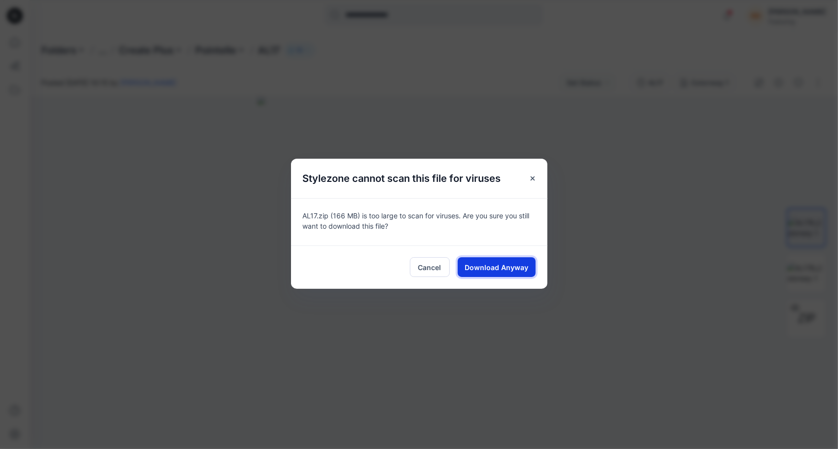
click at [521, 267] on span "Download Anyway" at bounding box center [496, 267] width 64 height 10
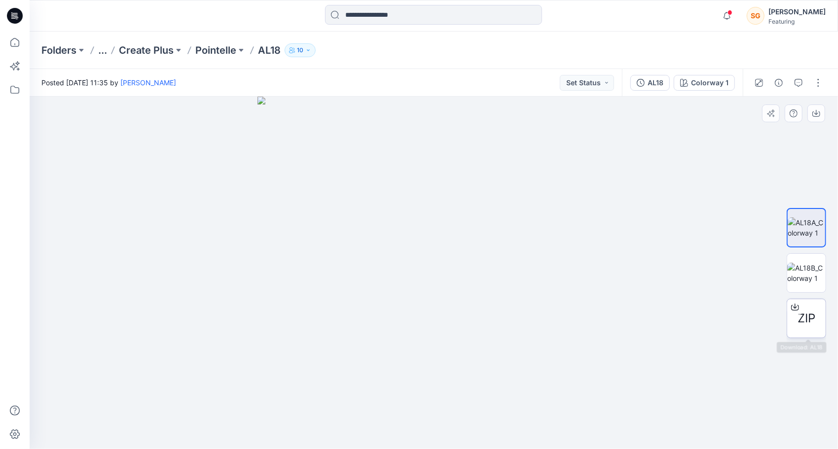
click at [808, 311] on span "ZIP" at bounding box center [806, 319] width 18 height 18
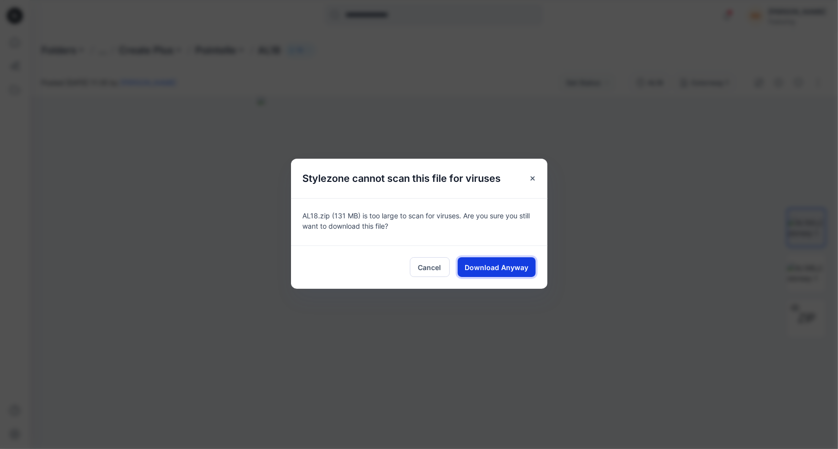
click at [501, 271] on span "Download Anyway" at bounding box center [496, 267] width 64 height 10
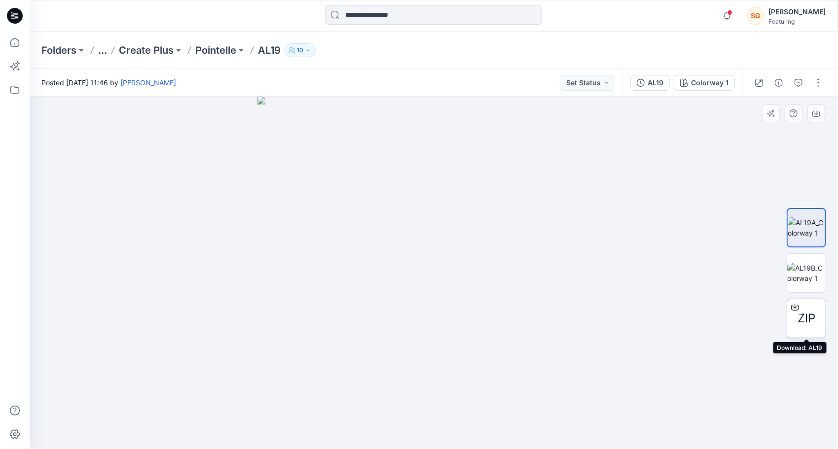
click at [812, 309] on div "ZIP" at bounding box center [805, 318] width 39 height 39
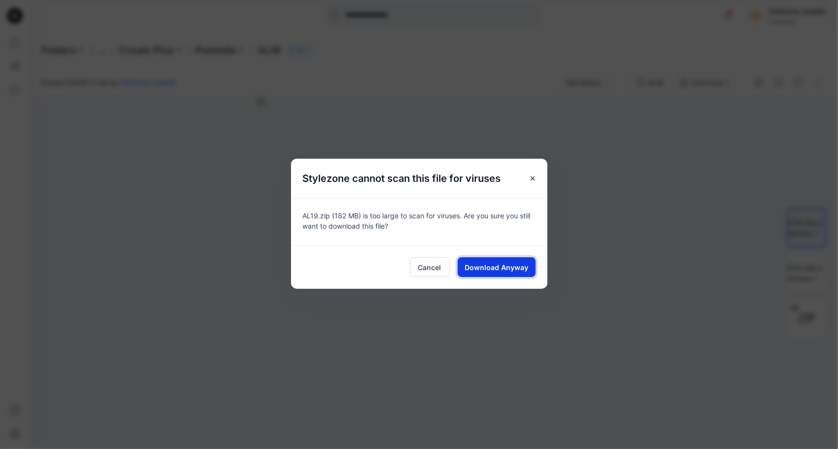
click at [513, 266] on span "Download Anyway" at bounding box center [496, 267] width 64 height 10
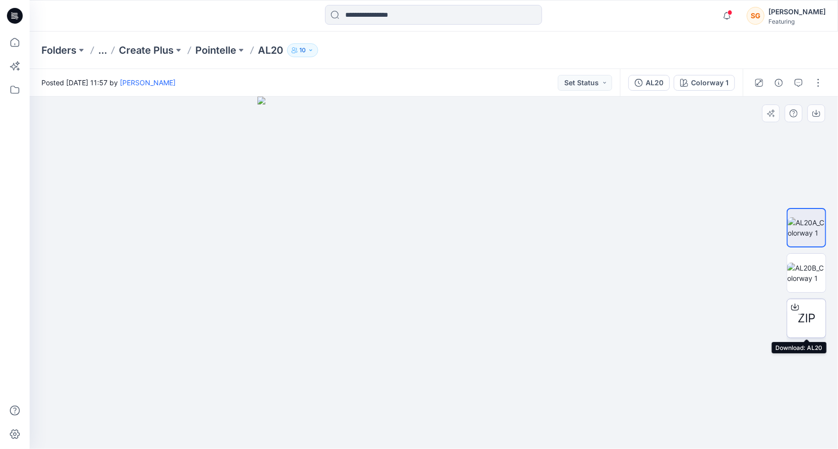
click at [808, 317] on span "ZIP" at bounding box center [806, 319] width 18 height 18
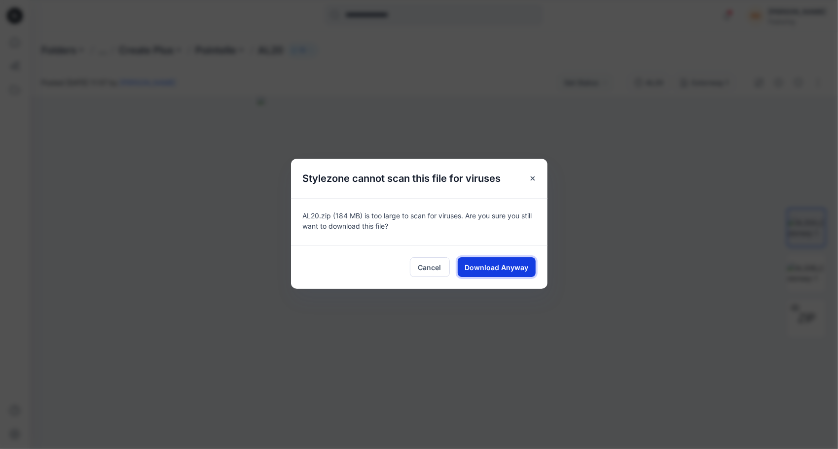
click at [508, 264] on span "Download Anyway" at bounding box center [496, 267] width 64 height 10
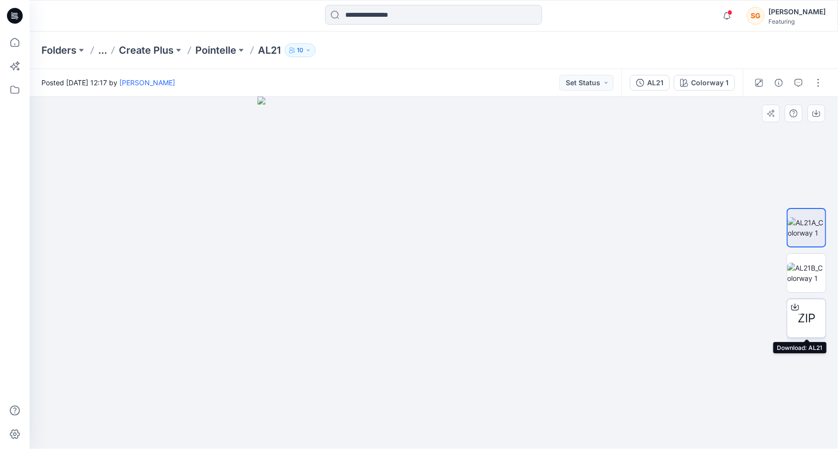
click at [805, 311] on span "ZIP" at bounding box center [806, 319] width 18 height 18
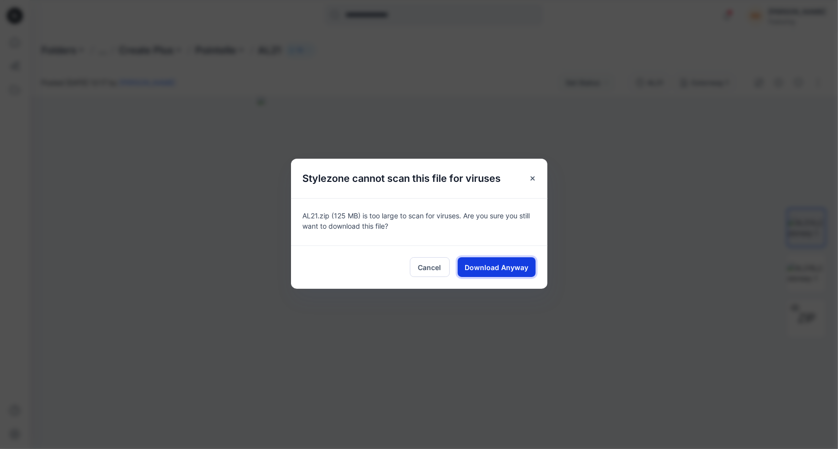
click at [506, 272] on button "Download Anyway" at bounding box center [497, 267] width 78 height 20
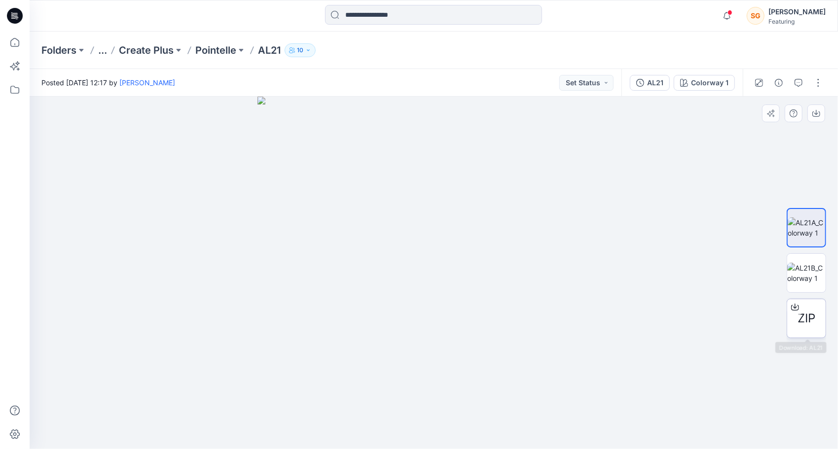
click at [805, 314] on span "ZIP" at bounding box center [806, 319] width 18 height 18
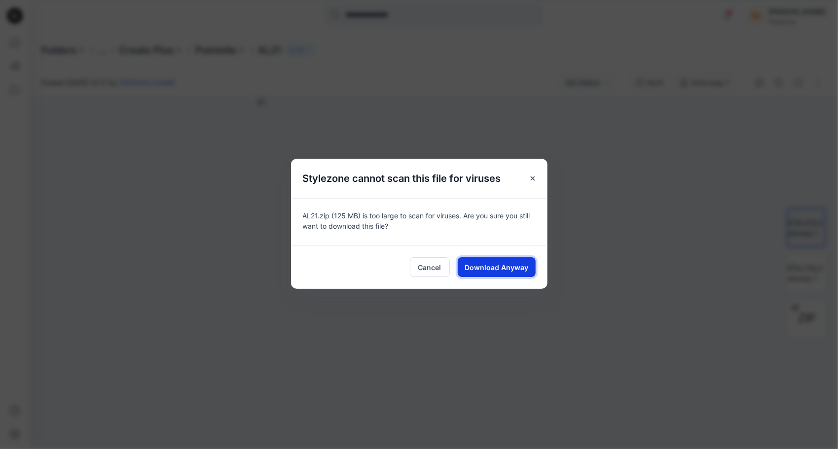
click at [481, 267] on span "Download Anyway" at bounding box center [496, 267] width 64 height 10
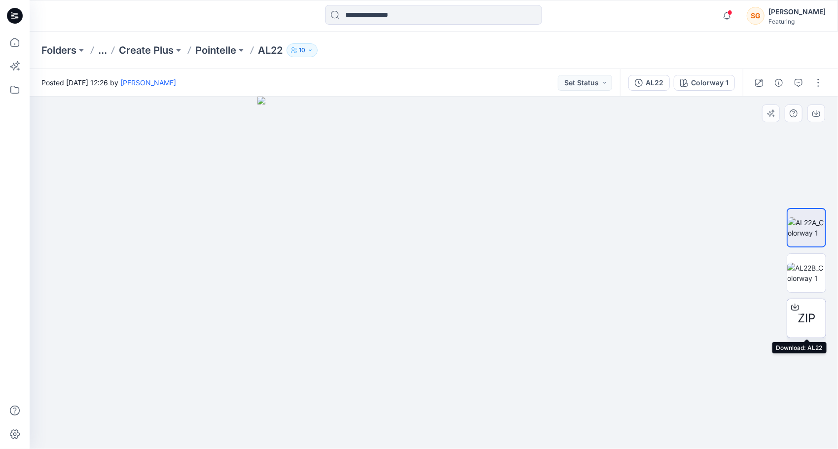
click at [804, 315] on span "ZIP" at bounding box center [806, 319] width 18 height 18
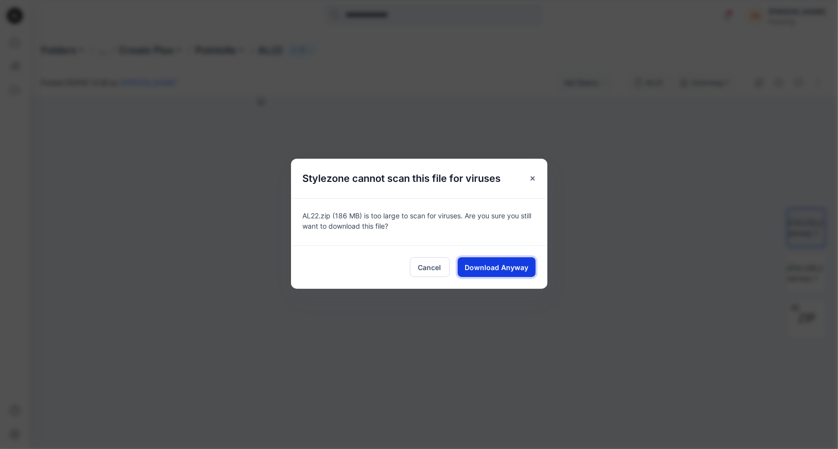
click at [500, 266] on span "Download Anyway" at bounding box center [496, 267] width 64 height 10
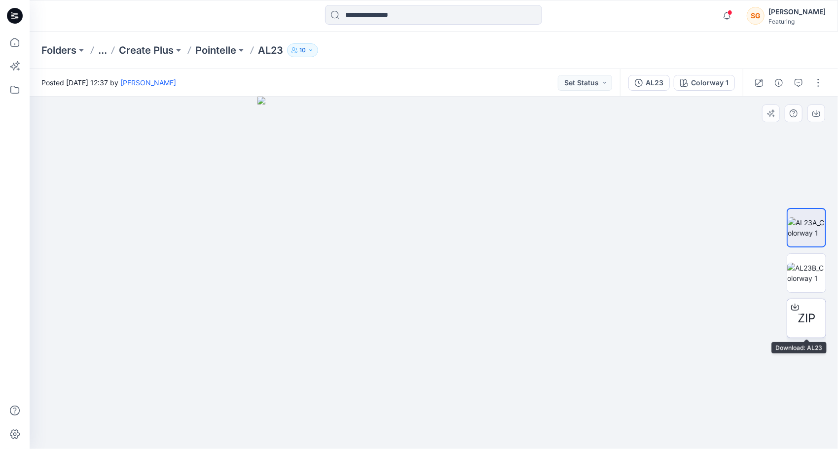
click at [813, 319] on span "ZIP" at bounding box center [806, 319] width 18 height 18
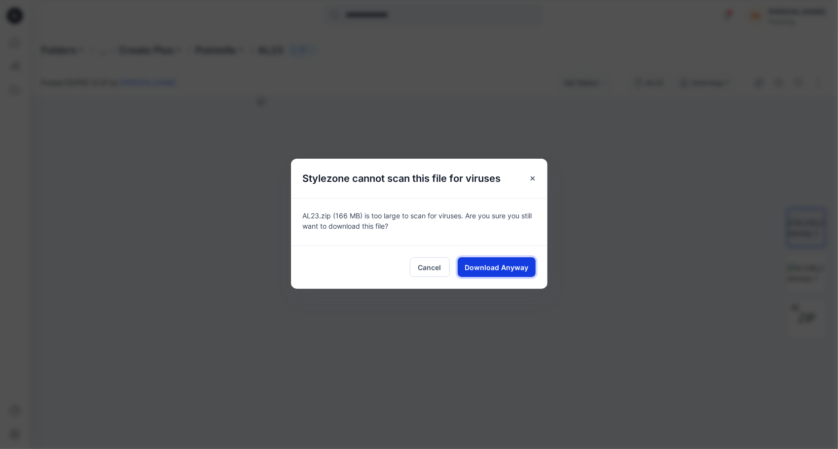
click at [521, 272] on button "Download Anyway" at bounding box center [497, 267] width 78 height 20
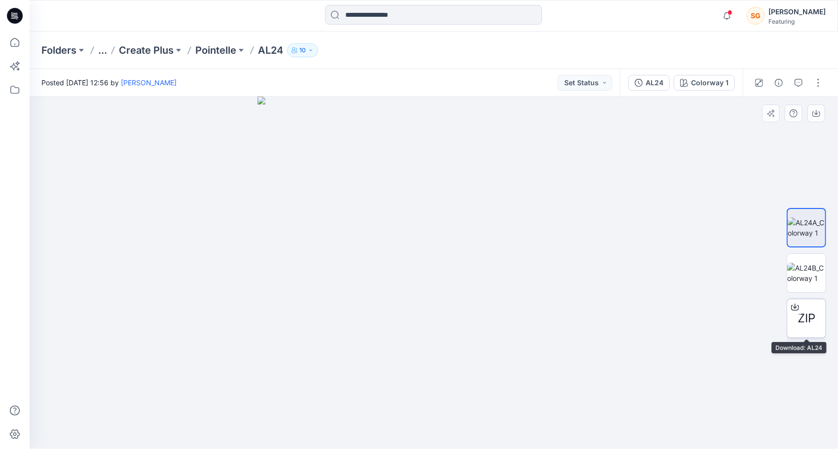
click at [820, 319] on div "ZIP" at bounding box center [805, 318] width 39 height 39
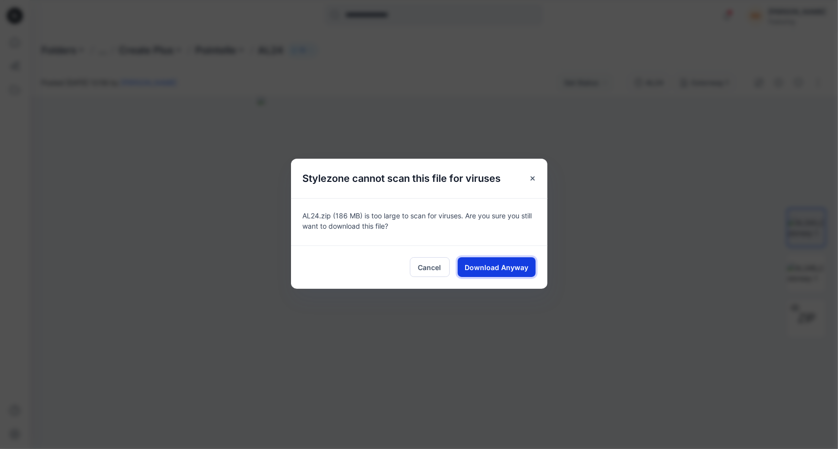
click at [512, 268] on span "Download Anyway" at bounding box center [496, 267] width 64 height 10
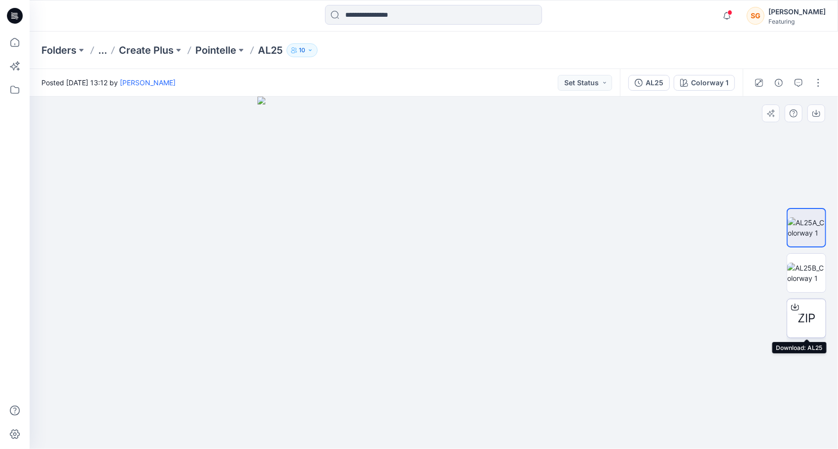
click at [795, 326] on div "ZIP" at bounding box center [805, 318] width 39 height 39
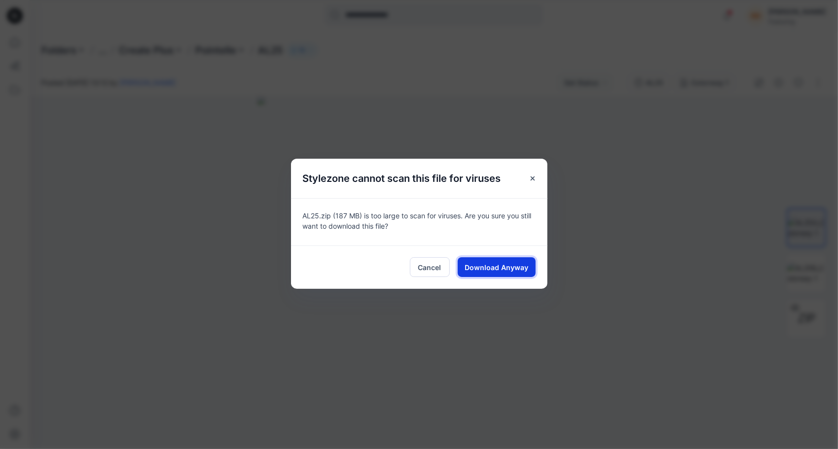
click at [483, 269] on span "Download Anyway" at bounding box center [496, 267] width 64 height 10
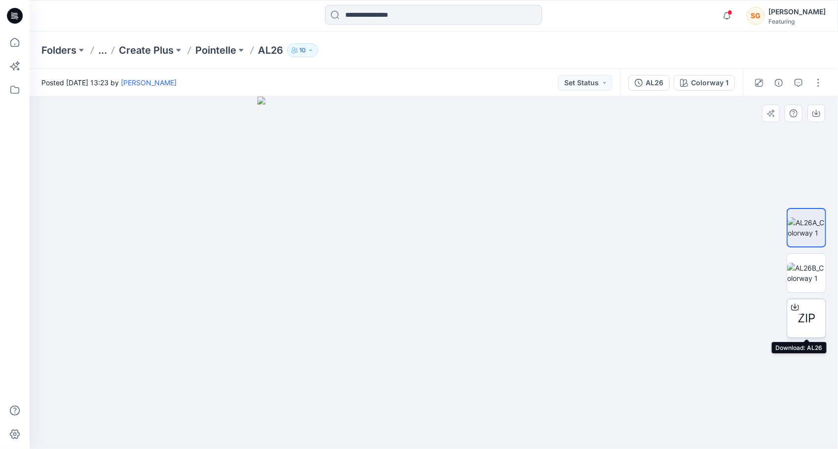
click at [803, 314] on span "ZIP" at bounding box center [806, 319] width 18 height 18
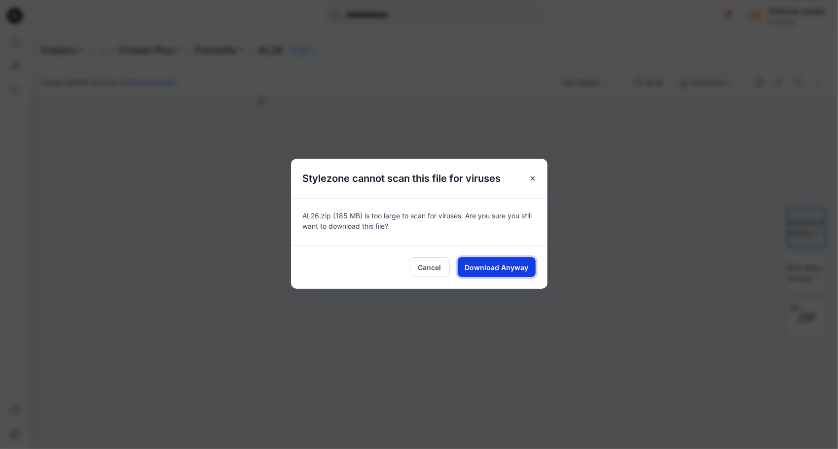
click at [507, 271] on span "Download Anyway" at bounding box center [496, 267] width 64 height 10
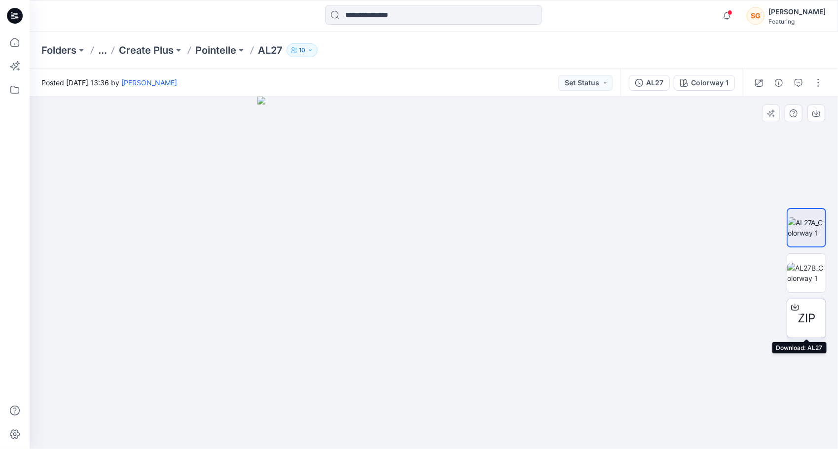
click at [801, 321] on span "ZIP" at bounding box center [806, 319] width 18 height 18
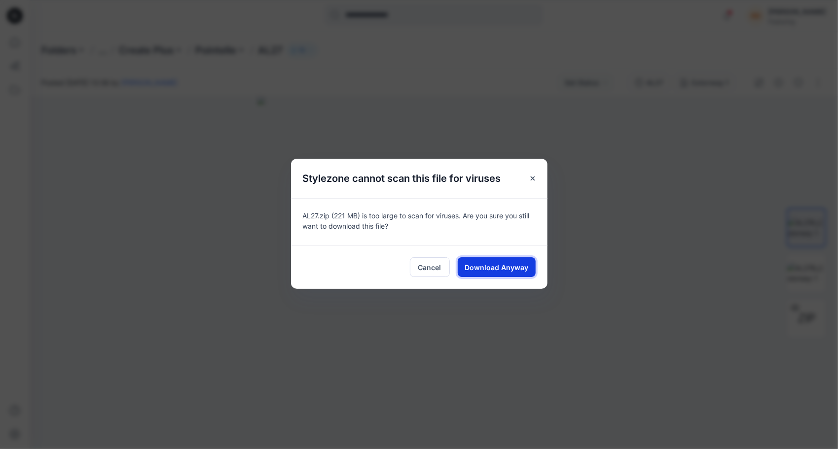
click at [506, 270] on span "Download Anyway" at bounding box center [496, 267] width 64 height 10
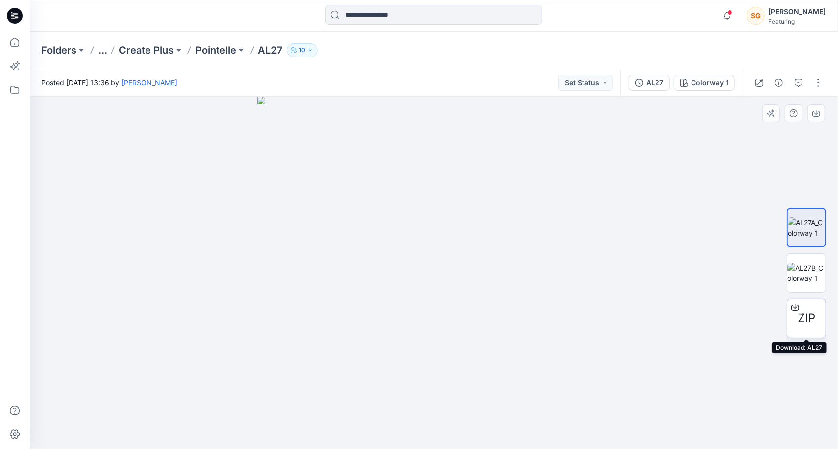
click at [807, 312] on span "ZIP" at bounding box center [806, 319] width 18 height 18
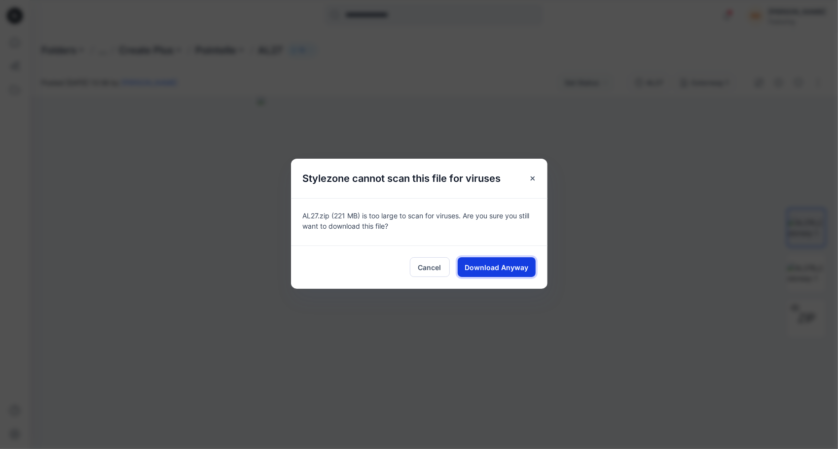
click at [525, 268] on span "Download Anyway" at bounding box center [496, 267] width 64 height 10
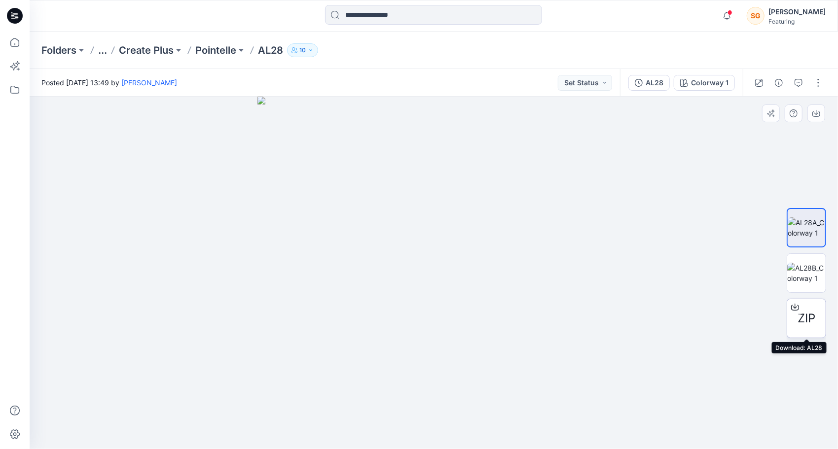
click at [798, 313] on div at bounding box center [795, 307] width 16 height 16
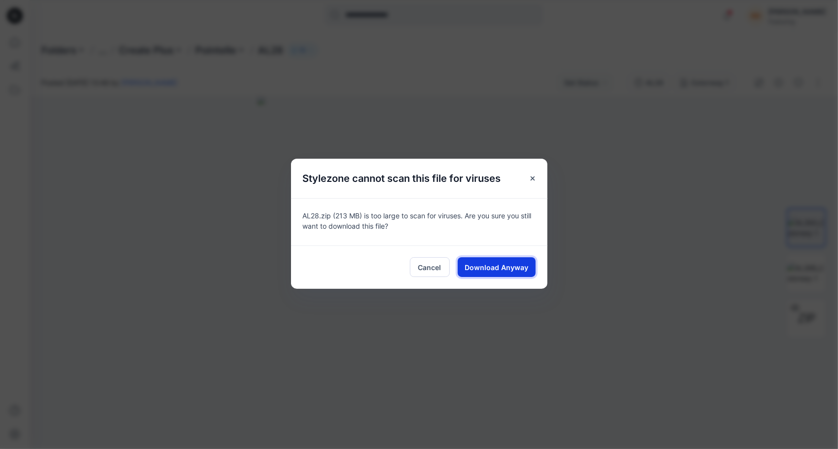
click at [502, 266] on span "Download Anyway" at bounding box center [496, 267] width 64 height 10
